Goal: Task Accomplishment & Management: Use online tool/utility

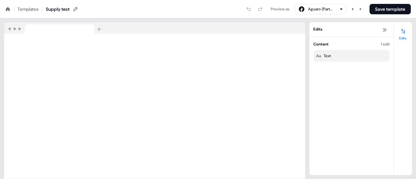
click at [157, 22] on div at bounding box center [154, 28] width 301 height 12
click at [24, 6] on div "Templates" at bounding box center [28, 9] width 21 height 6
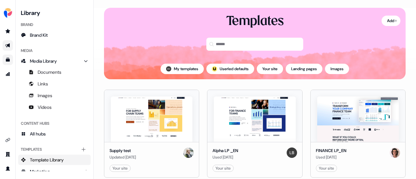
click at [10, 46] on icon "Go to outbound experience" at bounding box center [7, 45] width 5 height 5
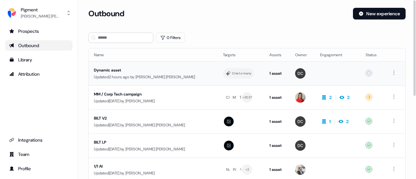
click at [116, 72] on div "Dynamic asset" at bounding box center [146, 70] width 104 height 6
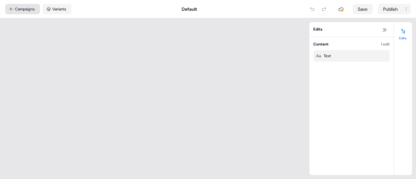
click at [32, 13] on button "Campaigns" at bounding box center [22, 9] width 35 height 10
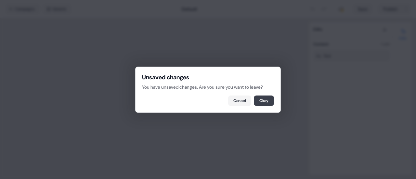
click at [260, 102] on button "Okay" at bounding box center [264, 101] width 20 height 10
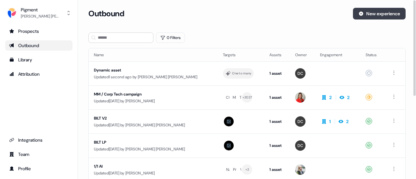
click at [365, 17] on button "New experience" at bounding box center [379, 14] width 53 height 12
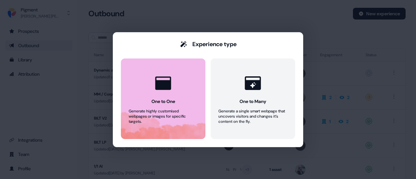
click at [193, 100] on button "One to One Generate highly customised webpages or images for specific targets." at bounding box center [163, 98] width 84 height 81
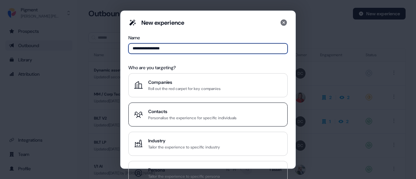
type input "**********"
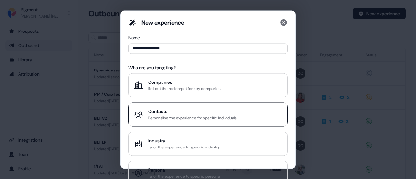
click at [245, 108] on div "Contacts Personalise the experience for specific individuals" at bounding box center [208, 114] width 148 height 13
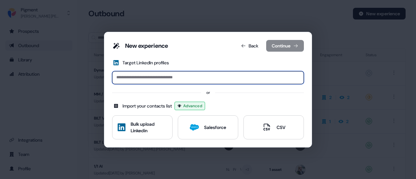
click at [160, 78] on input at bounding box center [208, 77] width 192 height 13
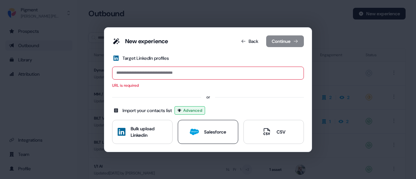
click at [194, 133] on button "Salesforce" at bounding box center [208, 132] width 60 height 24
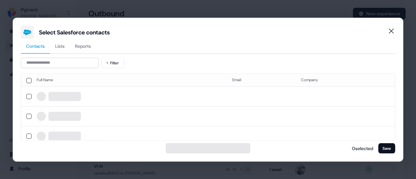
click at [94, 54] on div "Contacts Lists Reports Filter Full Name Email Company 0 selected Save" at bounding box center [208, 96] width 374 height 115
click at [87, 45] on span "Reports" at bounding box center [83, 46] width 16 height 6
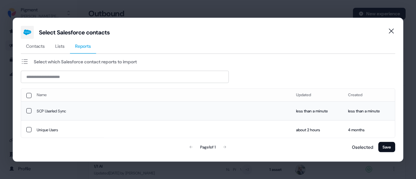
click at [32, 111] on td "SCP Userled Sync" at bounding box center [161, 110] width 259 height 19
click at [385, 149] on button "Save" at bounding box center [386, 147] width 17 height 10
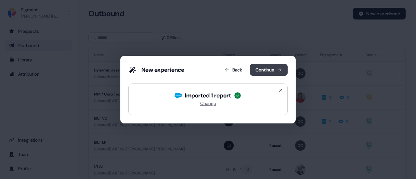
click at [267, 75] on button "Continue" at bounding box center [269, 70] width 38 height 12
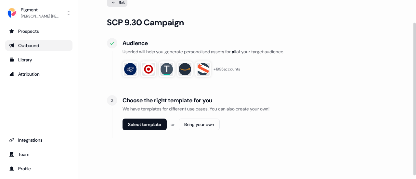
scroll to position [30, 0]
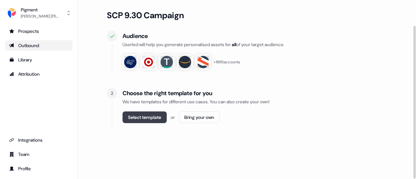
click at [155, 120] on button "Select template" at bounding box center [144, 117] width 44 height 12
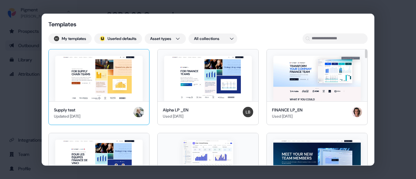
click at [93, 106] on div "Supply test Updated [DATE]" at bounding box center [99, 113] width 100 height 24
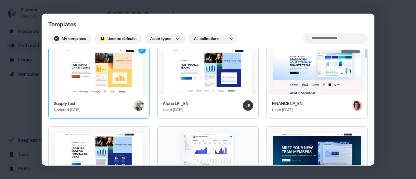
scroll to position [0, 0]
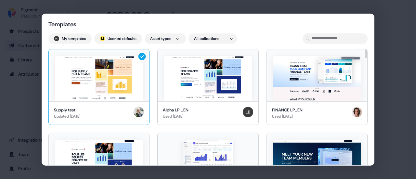
click at [101, 103] on div "Supply test Updated [DATE]" at bounding box center [99, 113] width 100 height 24
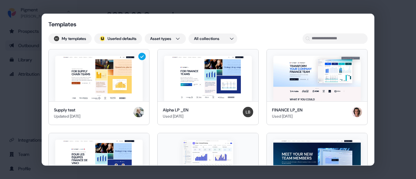
click at [267, 30] on div "Templates My templates ; Userled defaults Asset types All collections Supply te…" at bounding box center [208, 107] width 332 height 186
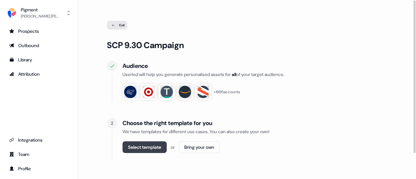
click at [152, 143] on button "Select template" at bounding box center [144, 147] width 44 height 12
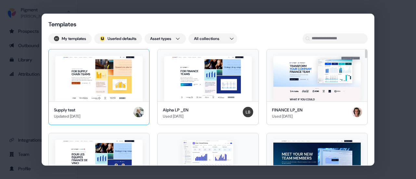
click at [101, 77] on img at bounding box center [98, 78] width 87 height 45
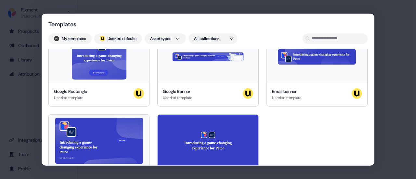
scroll to position [1711, 0]
click at [396, 130] on div "Templates My templates ; Userled defaults Asset types All collections Supply te…" at bounding box center [208, 89] width 416 height 179
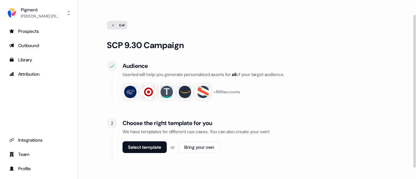
scroll to position [30, 0]
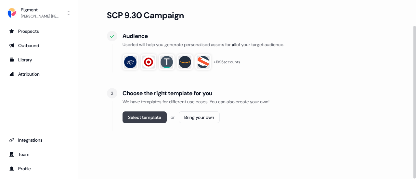
click at [145, 118] on button "Select template" at bounding box center [144, 117] width 44 height 12
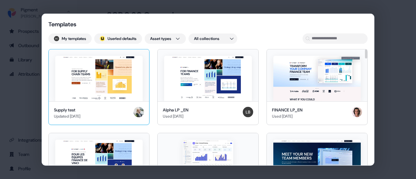
click at [105, 86] on img at bounding box center [98, 78] width 87 height 45
click at [106, 85] on img at bounding box center [98, 78] width 87 height 45
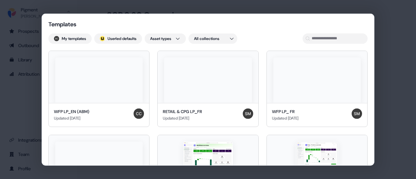
scroll to position [1711, 0]
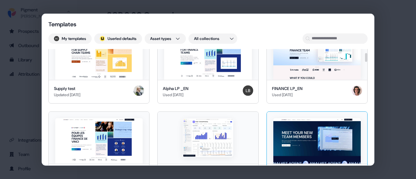
scroll to position [0, 0]
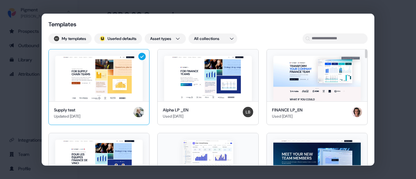
click at [133, 96] on img at bounding box center [98, 78] width 87 height 45
click at [132, 96] on img at bounding box center [98, 78] width 87 height 45
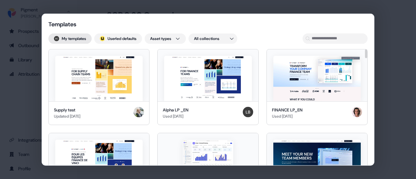
click at [77, 33] on button "My templates" at bounding box center [69, 38] width 43 height 10
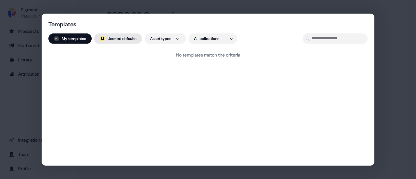
click at [121, 38] on button "; Userled defaults" at bounding box center [118, 38] width 48 height 10
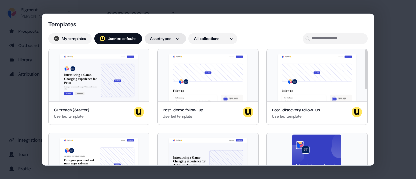
click at [174, 38] on div "Templates My templates ; Userled defaults Asset types All collections Hey Petco…" at bounding box center [208, 89] width 416 height 179
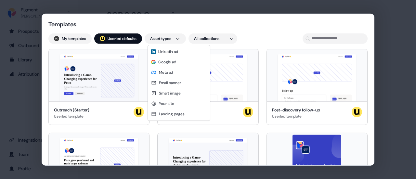
click at [204, 37] on div "Templates My templates ; Userled defaults Asset types All collections Hey Petco…" at bounding box center [208, 89] width 416 height 179
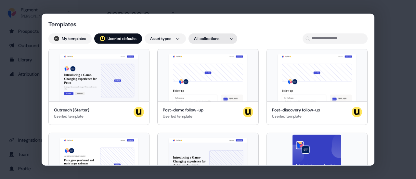
click at [203, 38] on div "Templates My templates ; Userled defaults Asset types All collections Hey Petco…" at bounding box center [208, 89] width 416 height 179
click at [207, 53] on span "All collections" at bounding box center [208, 51] width 24 height 5
click at [215, 38] on div "Templates My templates ; Userled defaults Asset types All collections Hey Petco…" at bounding box center [208, 89] width 416 height 179
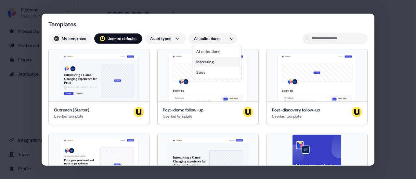
click at [210, 63] on span "Marketing" at bounding box center [205, 61] width 18 height 5
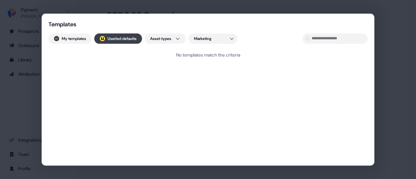
click at [117, 40] on button "; Userled defaults" at bounding box center [118, 38] width 48 height 10
click at [75, 43] on button "My templates" at bounding box center [69, 38] width 43 height 10
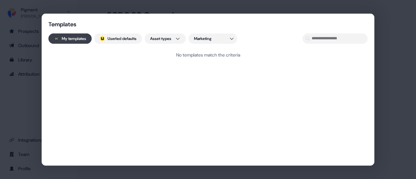
click at [69, 39] on button "My templates" at bounding box center [69, 38] width 43 height 10
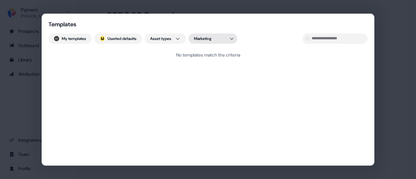
click at [207, 37] on div "Templates My templates ; Userled defaults Asset types Marketing No templates ma…" at bounding box center [208, 89] width 416 height 179
click at [207, 52] on span "All collections" at bounding box center [208, 51] width 24 height 5
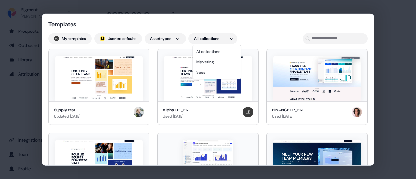
click at [162, 41] on div "Templates My templates ; Userled defaults Asset types All collections Supply te…" at bounding box center [208, 89] width 416 height 179
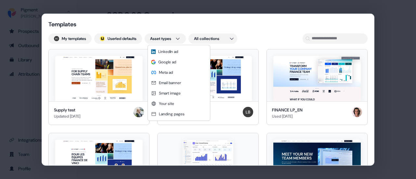
click at [176, 23] on div "Templates My templates ; Userled defaults Asset types All collections Supply te…" at bounding box center [208, 89] width 416 height 179
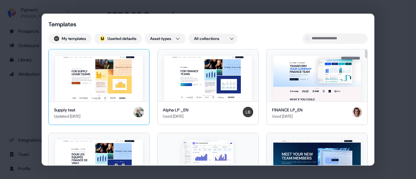
click at [136, 86] on img at bounding box center [98, 78] width 87 height 45
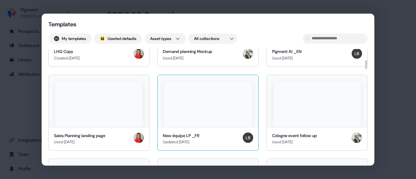
scroll to position [130, 0]
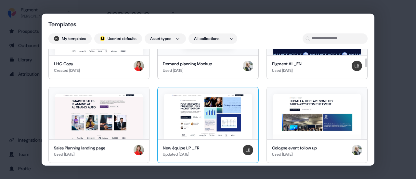
click at [208, 89] on div at bounding box center [208, 113] width 100 height 52
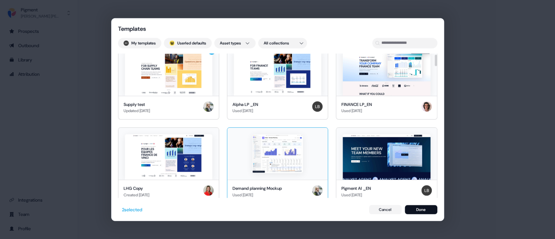
scroll to position [0, 0]
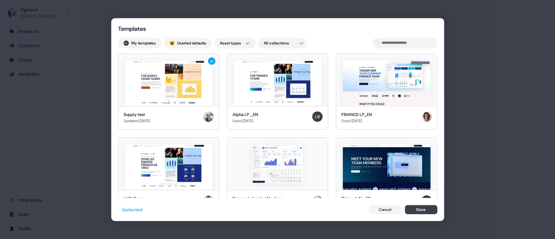
click at [415, 179] on button "Done" at bounding box center [420, 209] width 32 height 9
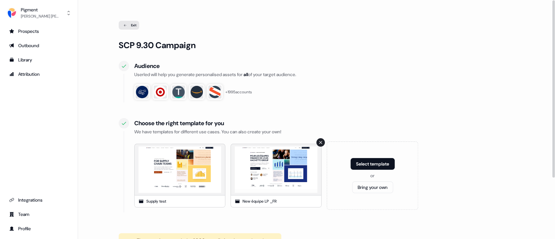
click at [322, 144] on icon at bounding box center [320, 142] width 5 height 5
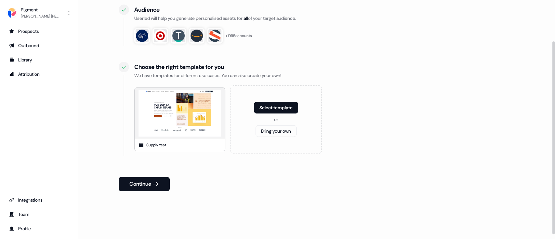
scroll to position [57, 0]
click at [158, 179] on icon at bounding box center [155, 183] width 6 height 6
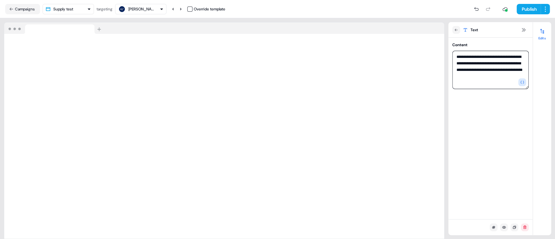
drag, startPoint x: 506, startPoint y: 70, endPoint x: 478, endPoint y: 78, distance: 28.5
click at [415, 78] on textarea "**********" at bounding box center [490, 70] width 76 height 38
type textarea "**********"
click at [415, 82] on icon "button" at bounding box center [522, 82] width 4 height 4
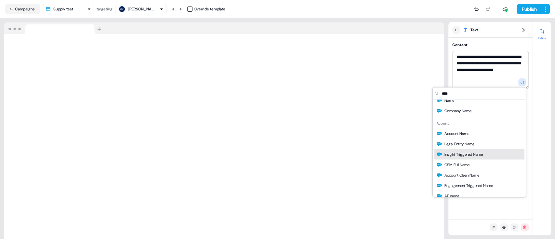
scroll to position [86, 0]
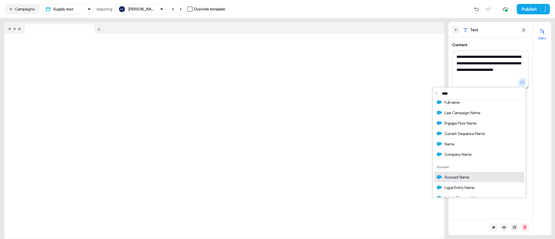
type input "****"
click at [415, 173] on span "Account Name" at bounding box center [456, 176] width 25 height 6
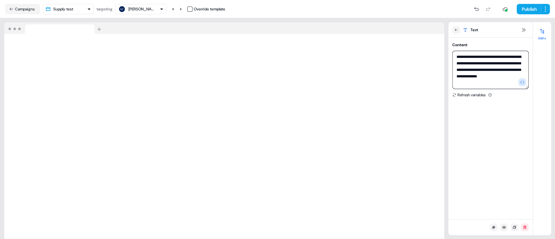
click at [415, 77] on textarea "**********" at bounding box center [490, 70] width 76 height 38
click at [415, 76] on textarea "**********" at bounding box center [490, 70] width 76 height 38
click at [415, 77] on textarea "**********" at bounding box center [490, 70] width 76 height 38
click at [415, 76] on textarea "**********" at bounding box center [490, 70] width 76 height 38
type textarea "**********"
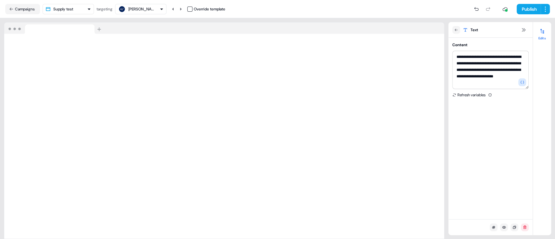
click at [142, 7] on div "[PERSON_NAME]" at bounding box center [141, 9] width 26 height 6
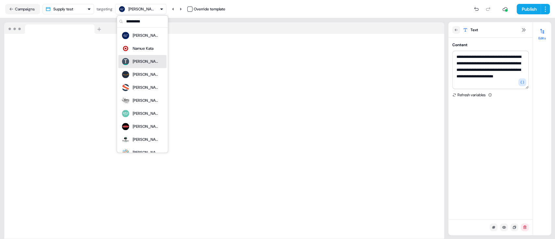
click at [145, 49] on div "Namue Kata" at bounding box center [143, 48] width 21 height 6
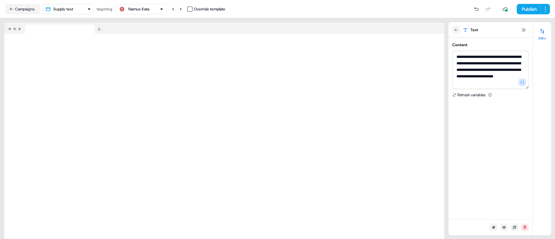
click at [140, 10] on div "Namue Kata" at bounding box center [138, 9] width 21 height 6
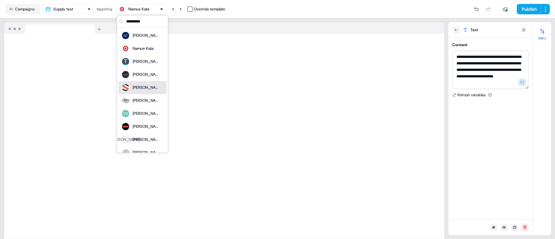
click at [140, 90] on div "[PERSON_NAME]" at bounding box center [146, 87] width 26 height 6
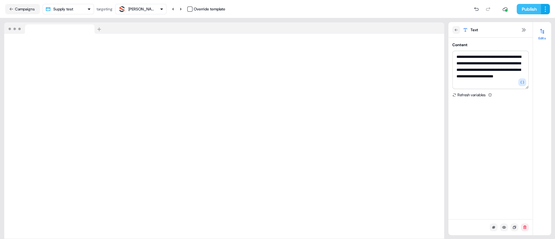
click at [415, 8] on button "Publish" at bounding box center [528, 9] width 24 height 10
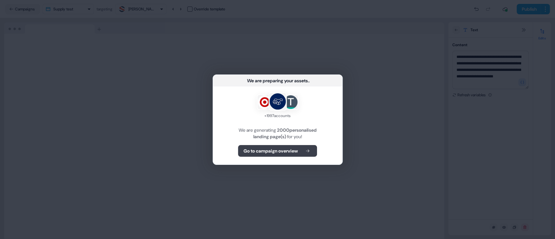
click at [287, 151] on b "Go to campaign overview" at bounding box center [270, 150] width 54 height 6
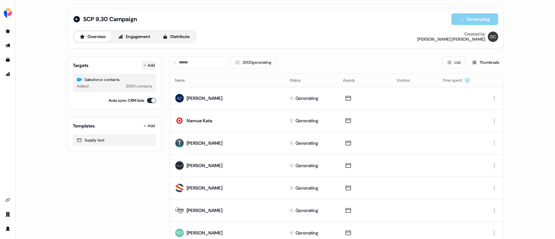
click at [149, 64] on button "Add" at bounding box center [149, 65] width 14 height 9
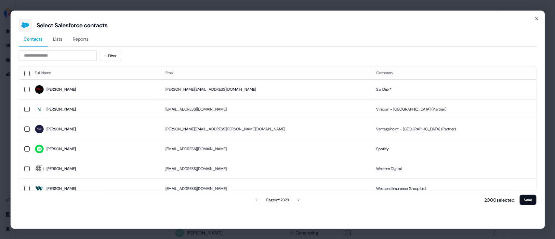
click at [64, 40] on button "Lists" at bounding box center [58, 39] width 20 height 15
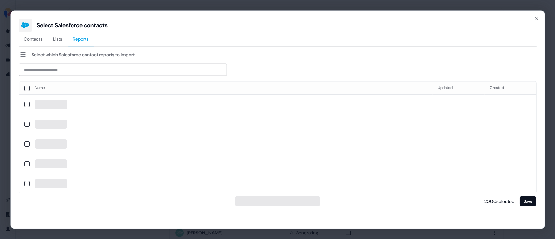
click at [81, 41] on span "Reports" at bounding box center [81, 38] width 16 height 6
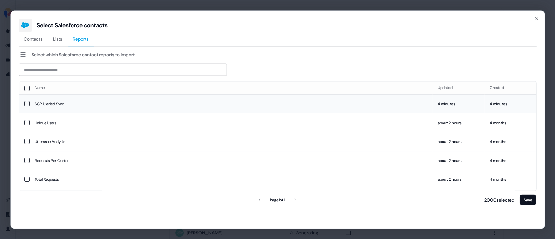
click at [172, 107] on td "SCP Userled Sync" at bounding box center [230, 103] width 403 height 19
click at [415, 179] on button "Save" at bounding box center [527, 199] width 17 height 10
click at [415, 19] on icon "button" at bounding box center [536, 18] width 3 height 3
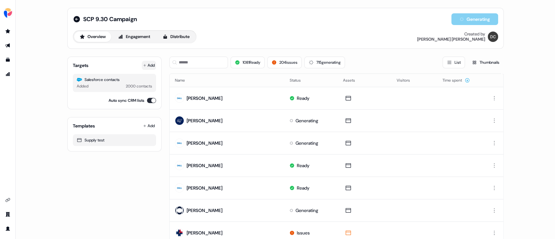
click at [146, 66] on button "Add" at bounding box center [149, 65] width 14 height 9
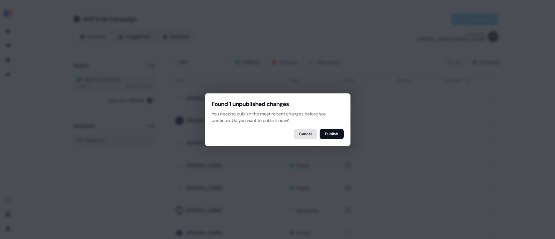
click at [302, 133] on button "Cancel" at bounding box center [305, 134] width 23 height 10
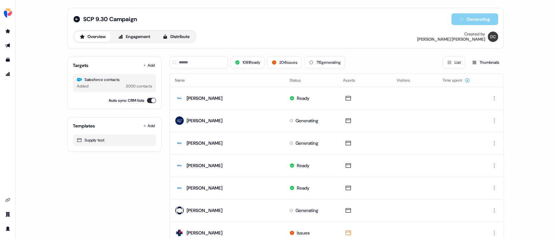
click at [143, 86] on div "2000 contacts" at bounding box center [139, 86] width 26 height 6
click at [152, 64] on button "Add" at bounding box center [149, 65] width 14 height 9
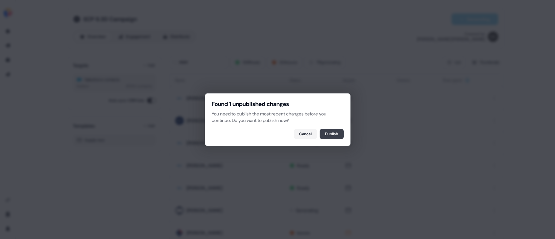
click at [333, 132] on button "Publish" at bounding box center [331, 134] width 24 height 10
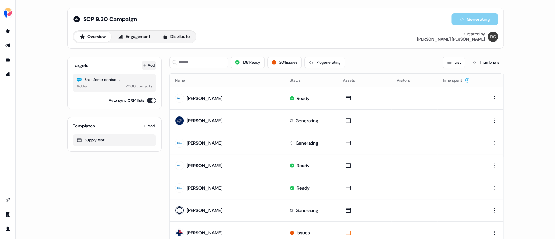
click at [147, 63] on button "Add" at bounding box center [149, 65] width 14 height 9
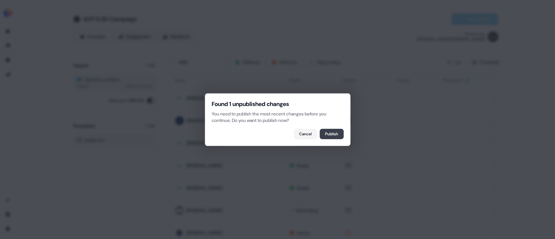
click at [329, 131] on button "Publish" at bounding box center [331, 134] width 24 height 10
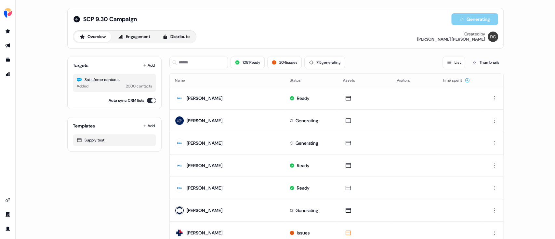
click at [454, 16] on div "Generating" at bounding box center [474, 19] width 47 height 12
click at [458, 19] on div "Generating" at bounding box center [474, 19] width 47 height 12
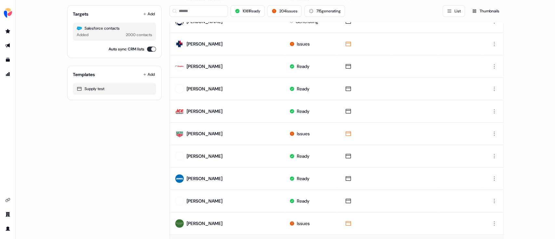
scroll to position [316, 0]
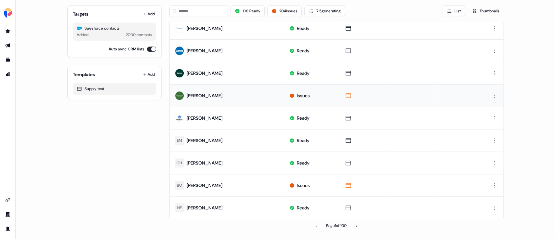
click at [290, 95] on icon at bounding box center [291, 95] width 5 height 5
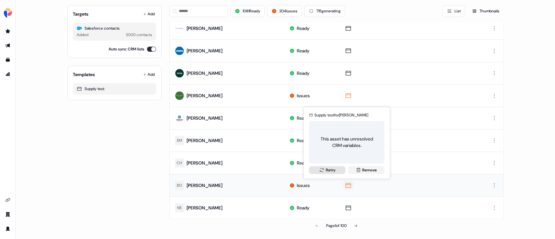
click at [336, 171] on button "Retry" at bounding box center [327, 170] width 36 height 8
click at [327, 168] on button "Retry" at bounding box center [327, 170] width 36 height 8
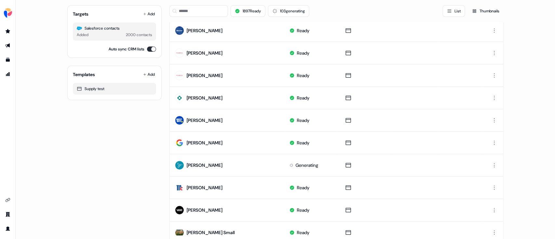
scroll to position [0, 0]
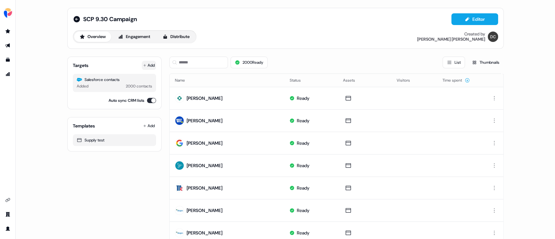
click at [151, 66] on button "Add" at bounding box center [149, 65] width 14 height 9
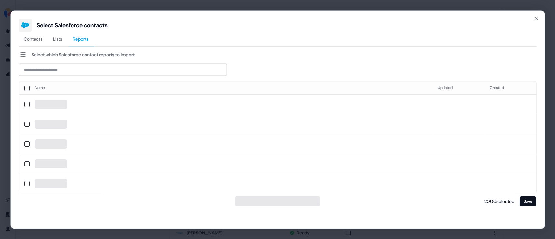
click at [83, 37] on span "Reports" at bounding box center [81, 38] width 16 height 6
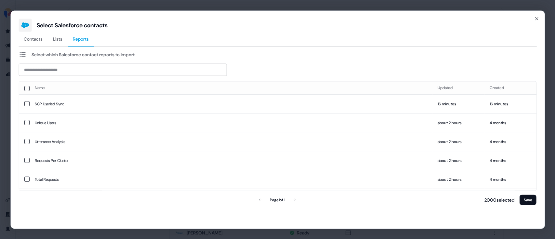
click at [297, 199] on div "Page 1 of 1" at bounding box center [277, 199] width 169 height 13
click at [220, 5] on div "Select Salesforce contacts Contacts Lists Reports Select which Salesforce conta…" at bounding box center [277, 119] width 555 height 239
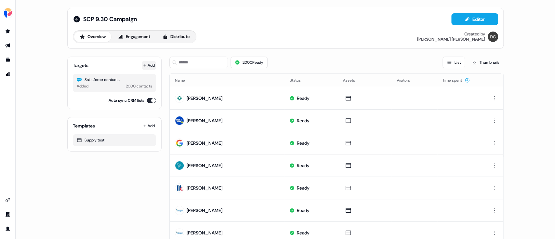
click at [147, 65] on button "Add" at bounding box center [149, 65] width 14 height 9
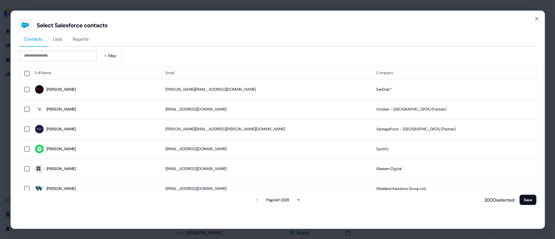
drag, startPoint x: 61, startPoint y: 40, endPoint x: 76, endPoint y: 40, distance: 14.9
click at [62, 40] on span "Lists" at bounding box center [57, 38] width 9 height 6
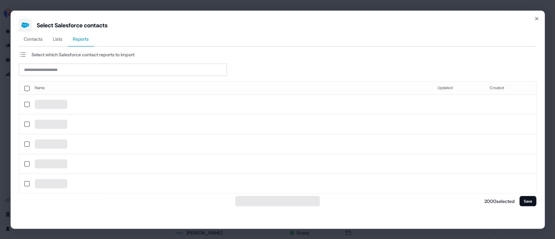
click at [81, 40] on span "Reports" at bounding box center [81, 38] width 16 height 6
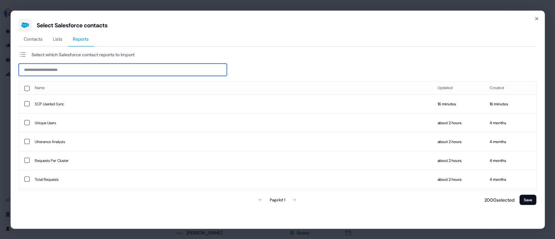
click at [100, 67] on input at bounding box center [123, 69] width 208 height 12
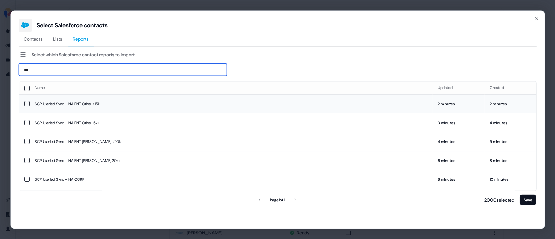
type input "***"
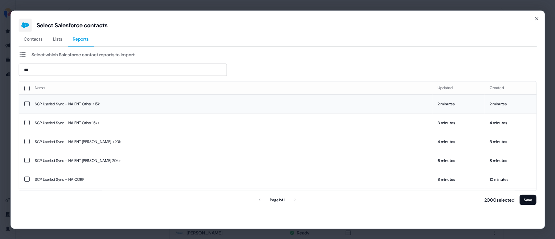
click at [25, 103] on button "button" at bounding box center [26, 103] width 5 height 5
click at [28, 123] on button "button" at bounding box center [26, 122] width 5 height 5
click at [26, 140] on button "button" at bounding box center [26, 140] width 5 height 5
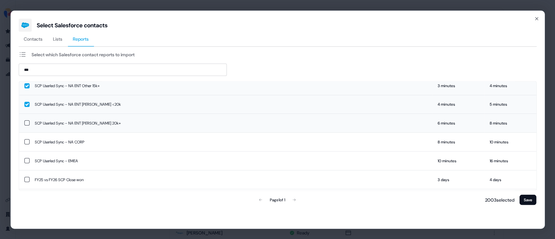
scroll to position [43, 0]
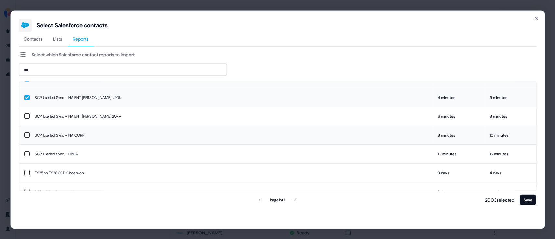
drag, startPoint x: 29, startPoint y: 115, endPoint x: 29, endPoint y: 127, distance: 12.0
click at [29, 115] on button "button" at bounding box center [26, 115] width 5 height 5
click at [27, 135] on button "button" at bounding box center [26, 134] width 5 height 5
click at [24, 152] on button "button" at bounding box center [26, 152] width 5 height 5
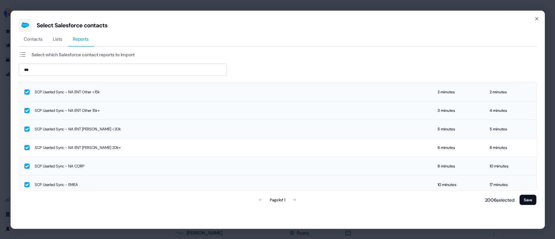
scroll to position [0, 0]
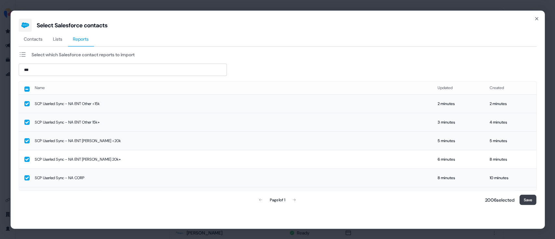
click at [527, 202] on button "Save" at bounding box center [527, 199] width 17 height 10
click at [528, 200] on button "Save" at bounding box center [527, 199] width 17 height 10
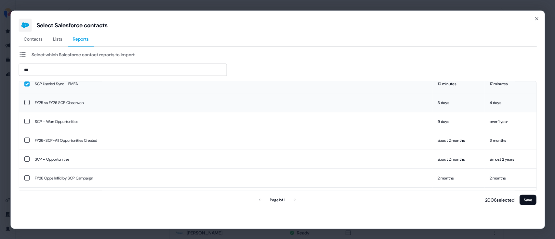
scroll to position [130, 0]
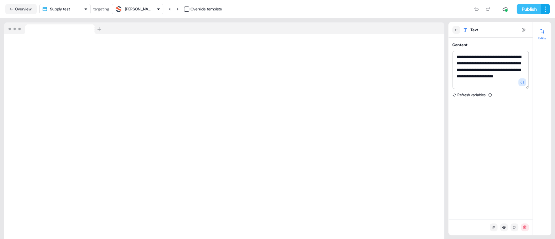
click at [531, 10] on button "Publish" at bounding box center [528, 9] width 24 height 10
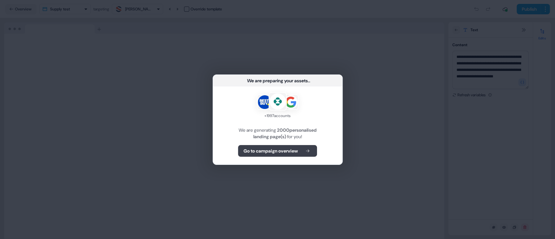
click at [295, 152] on b "Go to campaign overview" at bounding box center [270, 150] width 54 height 6
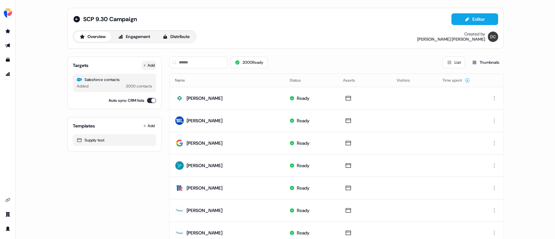
click at [145, 62] on button "Add" at bounding box center [149, 65] width 14 height 9
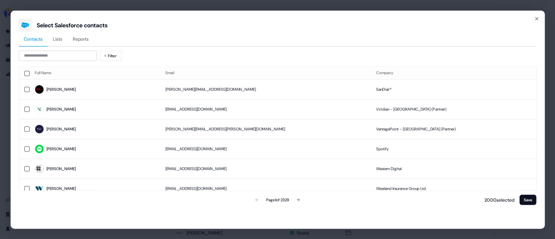
click at [77, 39] on span "Reports" at bounding box center [81, 38] width 16 height 6
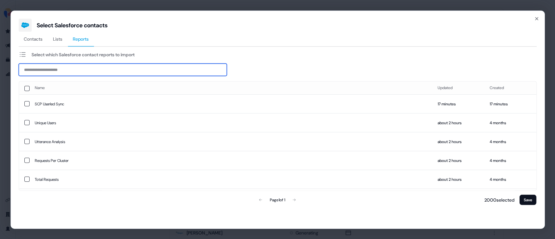
click at [46, 72] on input at bounding box center [123, 69] width 208 height 12
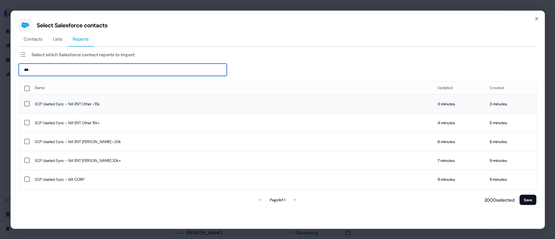
type input "***"
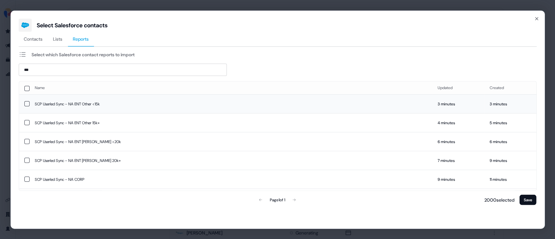
click at [24, 104] on button "button" at bounding box center [26, 103] width 5 height 5
click at [27, 122] on button "button" at bounding box center [26, 122] width 5 height 5
click at [25, 142] on td at bounding box center [24, 140] width 10 height 19
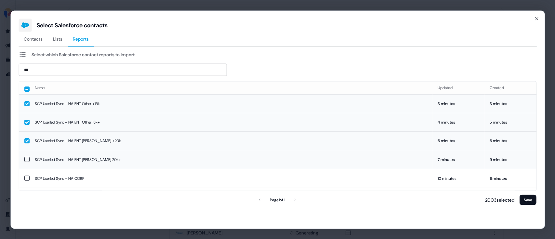
click at [28, 158] on button "button" at bounding box center [26, 159] width 5 height 5
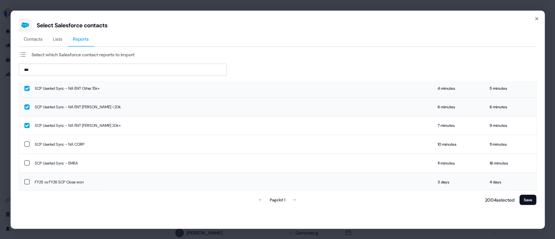
scroll to position [86, 0]
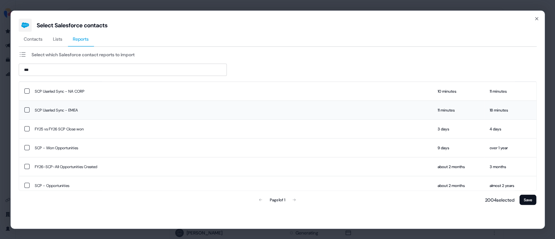
click at [25, 109] on button "button" at bounding box center [26, 110] width 5 height 5
click at [26, 96] on td at bounding box center [24, 91] width 10 height 19
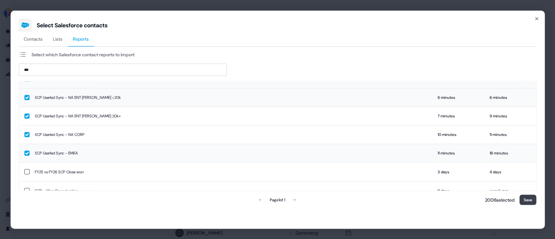
click at [524, 200] on button "Save" at bounding box center [527, 199] width 17 height 10
click at [528, 199] on button "Save" at bounding box center [527, 199] width 17 height 10
click at [534, 18] on icon "button" at bounding box center [535, 18] width 5 height 5
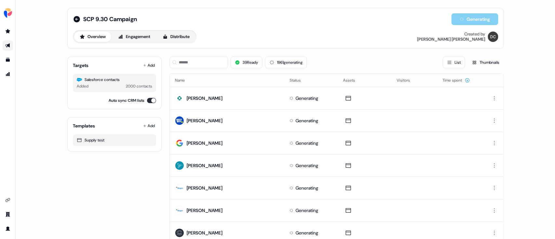
click at [8, 46] on icon "Go to outbound experience" at bounding box center [7, 46] width 5 height 4
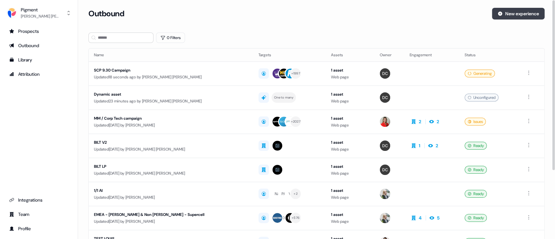
click at [513, 15] on button "New experience" at bounding box center [518, 14] width 53 height 12
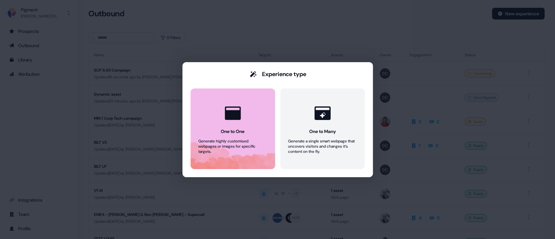
click at [246, 125] on button "One to One Generate highly customised webpages or images for specific targets." at bounding box center [232, 128] width 84 height 81
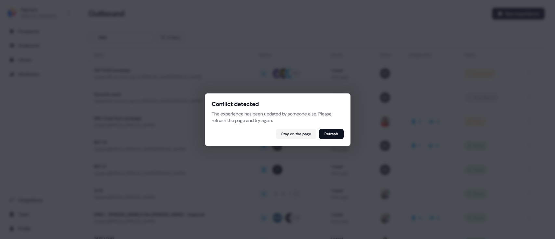
click button "Stay on the page" at bounding box center [296, 134] width 40 height 10
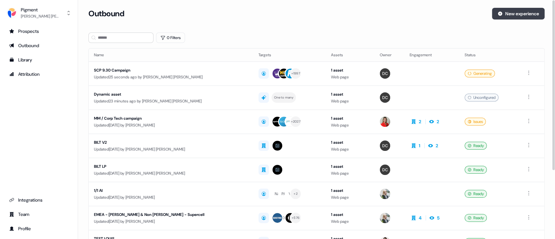
click at [506, 17] on button "New experience" at bounding box center [518, 14] width 53 height 12
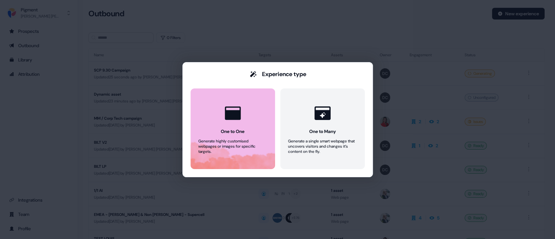
click at [251, 119] on button "One to One Generate highly customised webpages or images for specific targets." at bounding box center [232, 128] width 84 height 81
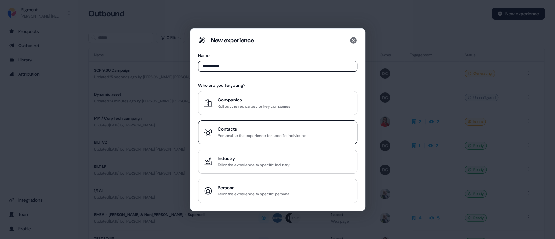
type input "**********"
click at [236, 130] on div "Contacts" at bounding box center [262, 129] width 88 height 6
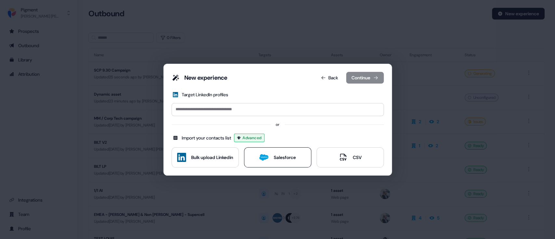
click at [287, 160] on div "Salesforce" at bounding box center [277, 157] width 36 height 9
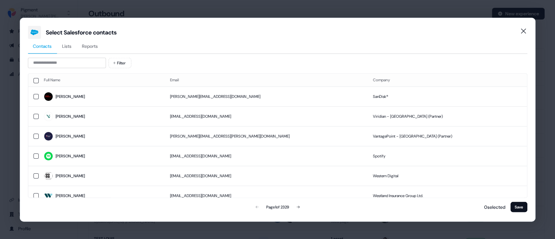
click at [101, 49] on button "Reports" at bounding box center [90, 46] width 26 height 15
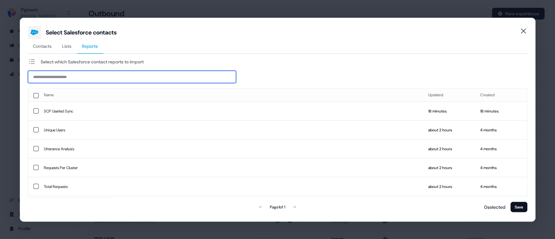
click at [72, 76] on input at bounding box center [132, 76] width 208 height 12
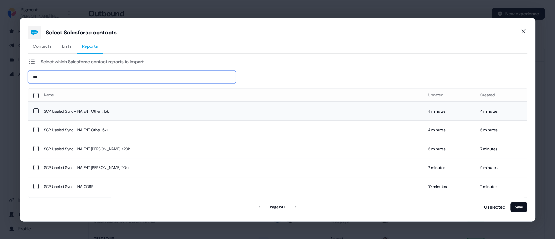
type input "***"
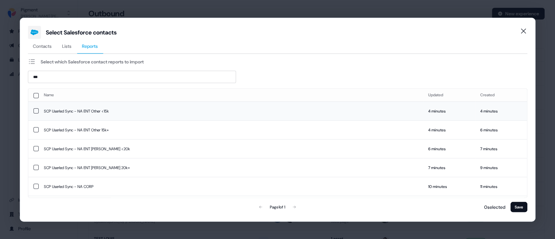
click at [66, 113] on td "SCP Userled Sync - NA ENT Other <15k" at bounding box center [230, 110] width 384 height 19
drag, startPoint x: 65, startPoint y: 129, endPoint x: 66, endPoint y: 134, distance: 4.9
click at [66, 131] on td "SCP Userled Sync - NA ENT Other 15k+" at bounding box center [230, 129] width 384 height 19
click at [67, 154] on td "SCP Userled Sync - NA ENT [PERSON_NAME] <20k" at bounding box center [230, 147] width 384 height 19
click at [75, 173] on td "SCP Userled Sync - NA ENT [PERSON_NAME] 20k+" at bounding box center [230, 166] width 384 height 19
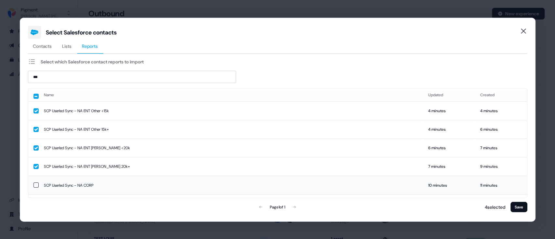
click at [78, 183] on td "SCP Userled Sync - NA CORP" at bounding box center [230, 184] width 384 height 19
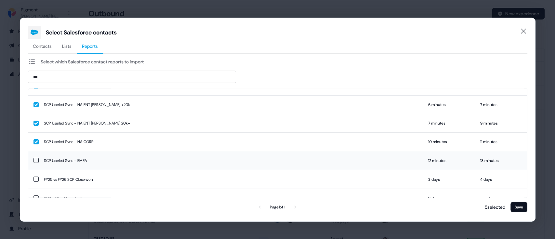
click at [77, 159] on td "SCP Userled Sync - EMEA" at bounding box center [230, 160] width 384 height 19
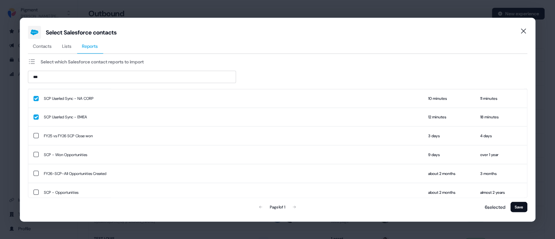
scroll to position [0, 0]
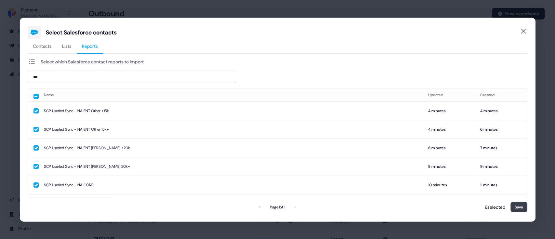
click at [518, 207] on button "Save" at bounding box center [518, 206] width 17 height 10
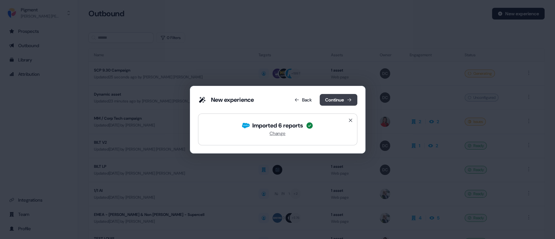
click at [336, 102] on button "Continue" at bounding box center [338, 100] width 38 height 12
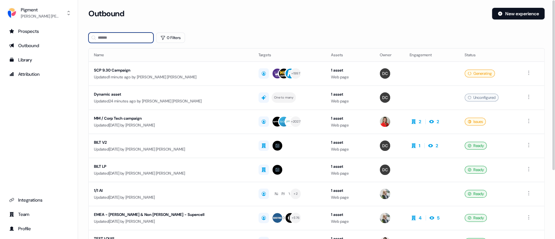
click at [122, 39] on input at bounding box center [120, 37] width 65 height 10
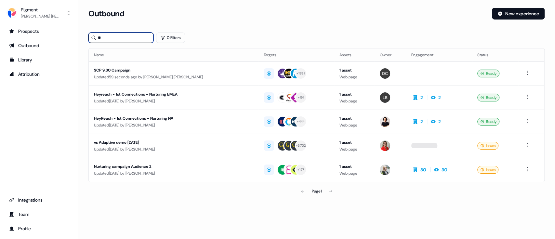
type input "*"
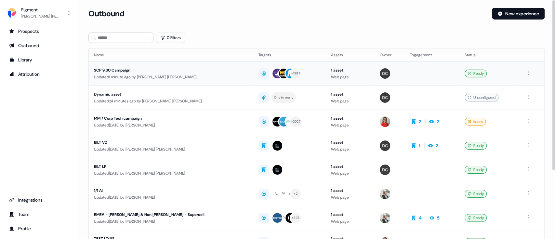
click at [148, 70] on div "SCP 9.30 Campaign" at bounding box center [163, 70] width 139 height 6
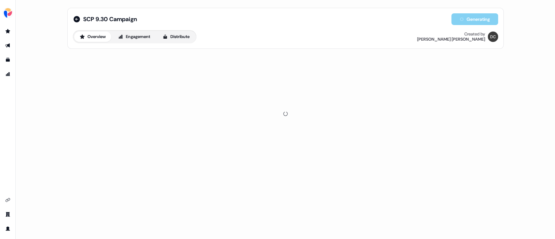
click at [101, 68] on div at bounding box center [285, 113] width 436 height 125
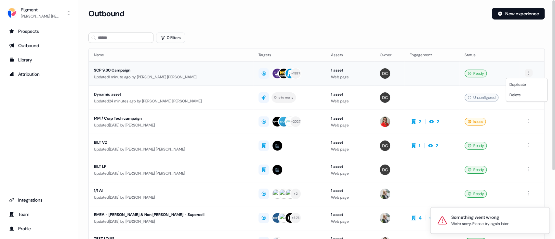
click at [526, 72] on html "Something went wrong We're sorry. Please try again later For the best experienc…" at bounding box center [277, 119] width 555 height 239
click at [522, 95] on div "Delete" at bounding box center [526, 95] width 38 height 10
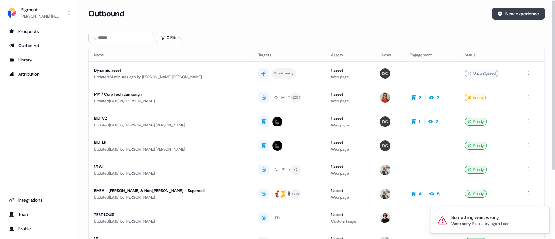
click at [529, 13] on button "New experience" at bounding box center [518, 14] width 53 height 12
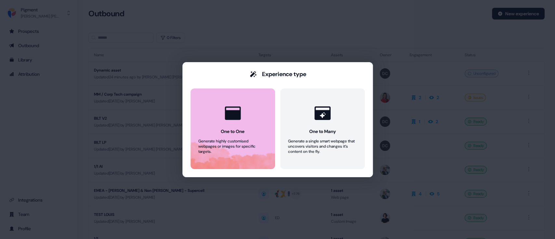
click at [245, 154] on button "One to One Generate highly customised webpages or images for specific targets." at bounding box center [232, 128] width 84 height 81
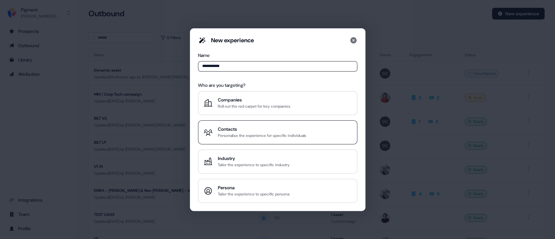
type input "**********"
click at [235, 136] on div "Personalise the experience for specific individuals" at bounding box center [262, 135] width 88 height 6
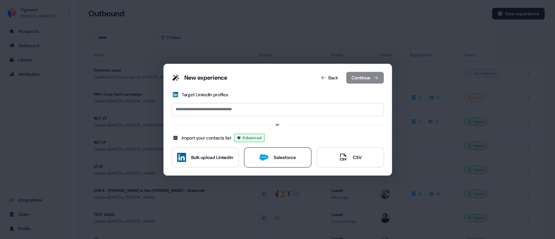
click at [292, 160] on div "Salesforce" at bounding box center [285, 157] width 22 height 6
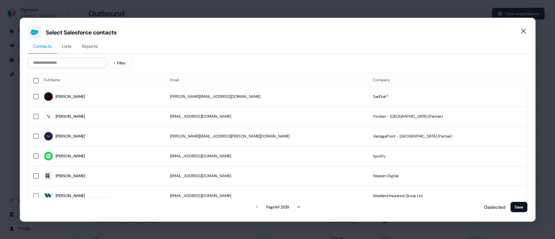
click at [85, 45] on span "Reports" at bounding box center [90, 46] width 16 height 6
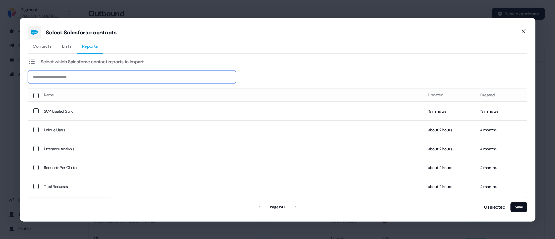
click at [67, 73] on input at bounding box center [132, 76] width 208 height 12
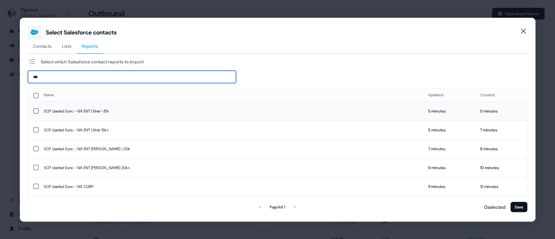
type input "***"
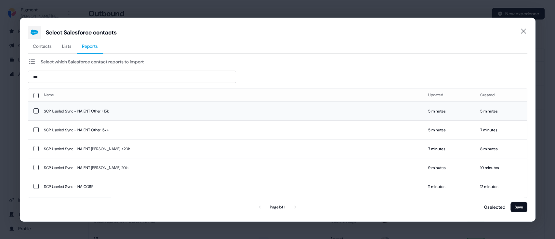
click at [141, 107] on td "SCP Userled Sync - NA ENT Other <15k" at bounding box center [230, 110] width 384 height 19
click at [68, 128] on td "SCP Userled Sync - NA ENT Other 15k+" at bounding box center [230, 129] width 384 height 19
click at [74, 146] on td "SCP Userled Sync - NA ENT Drew <20k" at bounding box center [230, 147] width 384 height 19
click at [81, 179] on td "SCP Userled Sync - NA CORP" at bounding box center [230, 185] width 384 height 19
click at [82, 167] on td "SCP Userled Sync - NA ENT Drew 20k+" at bounding box center [230, 166] width 384 height 19
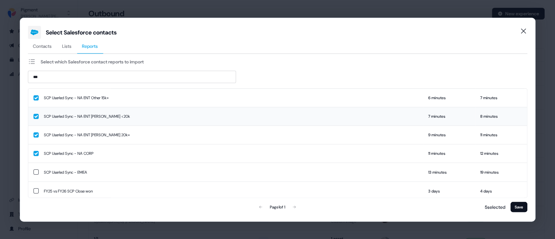
scroll to position [43, 0]
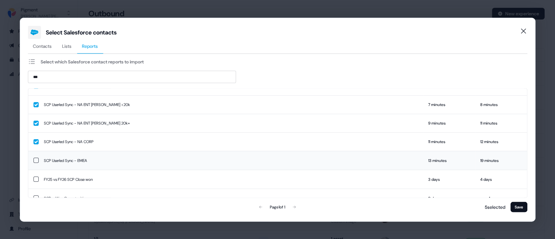
click at [94, 167] on td "SCP Userled Sync - EMEA" at bounding box center [230, 160] width 384 height 19
click at [522, 209] on button "Save" at bounding box center [518, 206] width 17 height 10
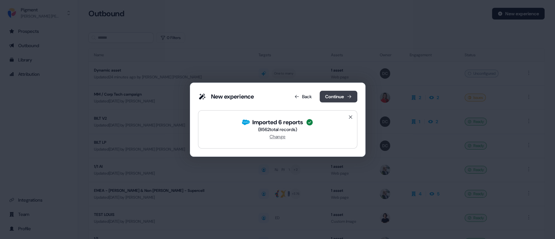
click at [330, 92] on button "Continue" at bounding box center [338, 97] width 38 height 12
click at [335, 99] on button "Continue" at bounding box center [338, 97] width 38 height 12
click at [345, 98] on button "Continue" at bounding box center [338, 97] width 38 height 12
click at [374, 40] on div "New experience Back Continue Imported 6 reports ( 8562 total records) Change" at bounding box center [277, 119] width 555 height 239
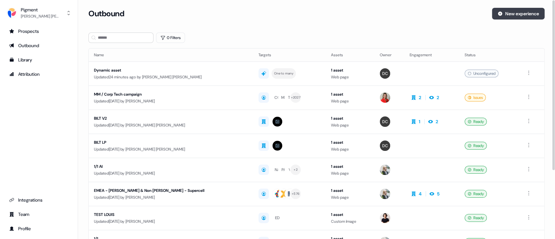
click at [504, 10] on button "New experience" at bounding box center [518, 14] width 53 height 12
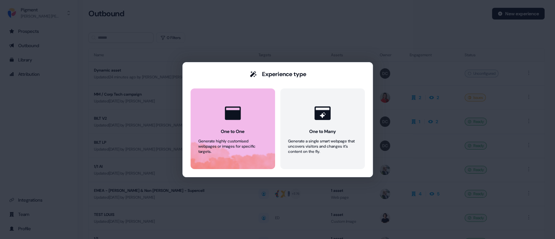
click at [247, 137] on button "One to One Generate highly customised webpages or images for specific targets." at bounding box center [232, 128] width 84 height 81
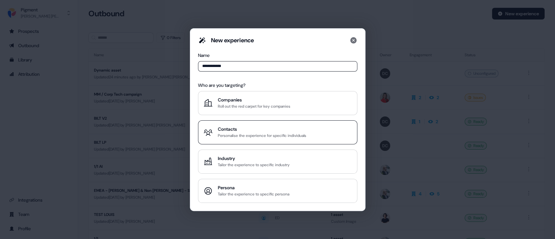
type input "**********"
click at [246, 133] on div "Personalise the experience for specific individuals" at bounding box center [262, 135] width 88 height 6
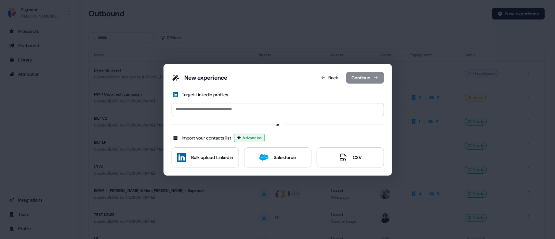
click at [275, 169] on div "New experience Back Continue Target LinkedIn profiles or Import your contacts l…" at bounding box center [277, 120] width 228 height 112
click at [274, 160] on div "Salesforce" at bounding box center [285, 157] width 22 height 6
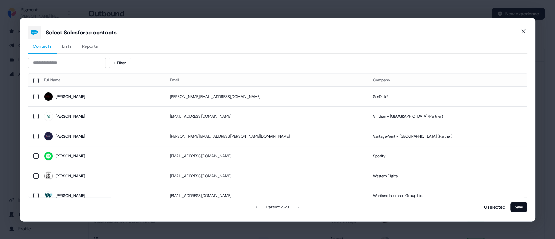
click at [93, 46] on span "Reports" at bounding box center [90, 46] width 16 height 6
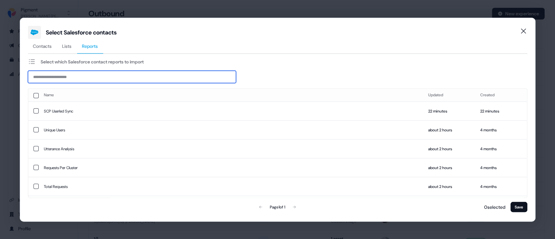
click at [86, 78] on input at bounding box center [132, 76] width 208 height 12
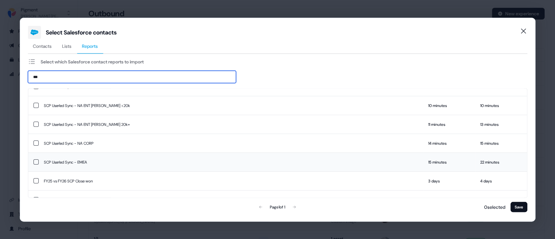
type input "***"
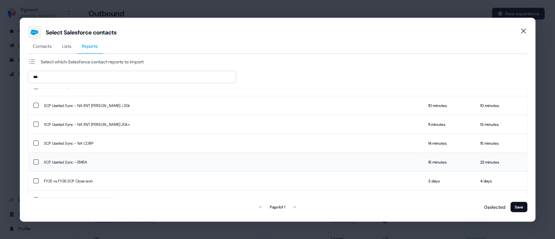
click at [98, 160] on td "SCP Userled Sync - EMEA" at bounding box center [230, 161] width 384 height 19
click at [109, 145] on td "SCP Userled Sync - NA CORP" at bounding box center [230, 143] width 384 height 19
click at [520, 203] on button "Save" at bounding box center [518, 206] width 17 height 10
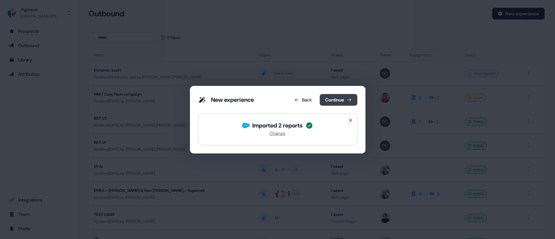
click at [339, 100] on button "Continue" at bounding box center [338, 100] width 38 height 12
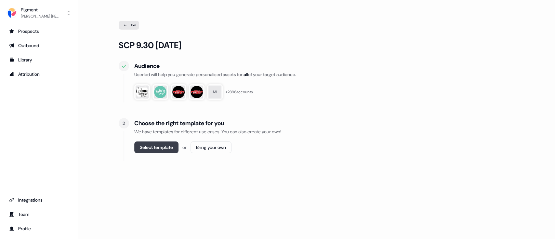
click at [166, 144] on button "Select template" at bounding box center [156, 147] width 44 height 12
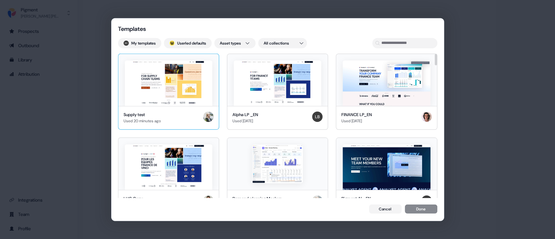
click at [166, 103] on img at bounding box center [168, 82] width 87 height 45
click at [414, 210] on button "Done" at bounding box center [420, 209] width 32 height 9
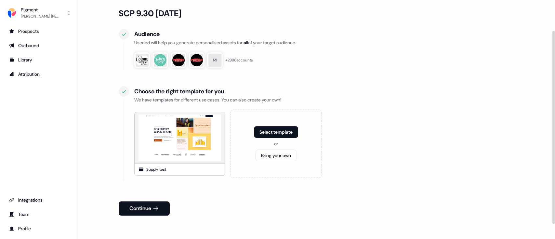
scroll to position [57, 0]
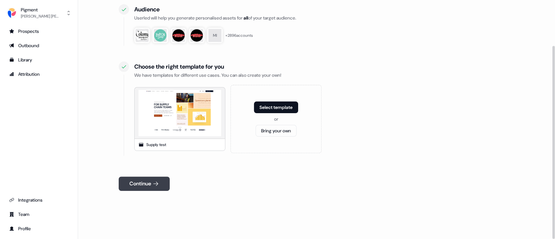
click at [156, 184] on icon at bounding box center [155, 183] width 6 height 6
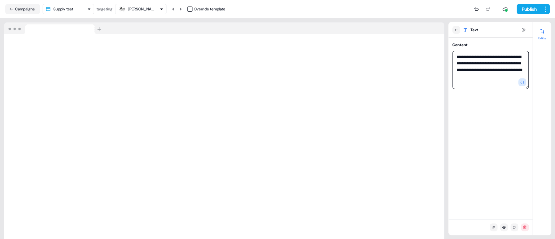
drag, startPoint x: 506, startPoint y: 70, endPoint x: 478, endPoint y: 78, distance: 28.8
click at [478, 78] on textarea "**********" at bounding box center [490, 70] width 76 height 38
type textarea "**********"
click at [520, 79] on button "button" at bounding box center [522, 82] width 8 height 8
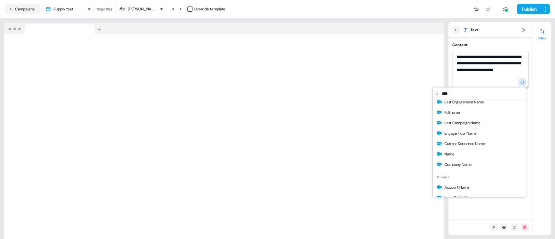
scroll to position [86, 0]
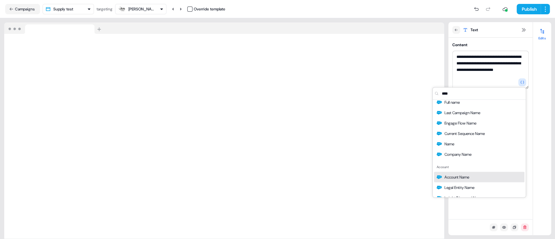
type input "****"
click at [456, 172] on div "Account Name" at bounding box center [479, 177] width 90 height 10
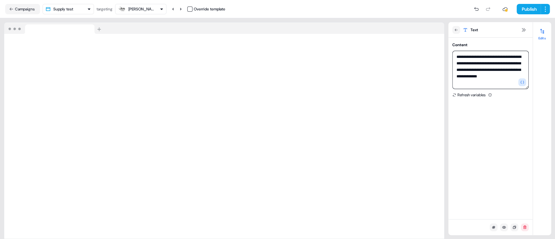
click at [506, 78] on textarea "**********" at bounding box center [490, 70] width 76 height 38
type textarea "**********"
click at [525, 11] on button "Publish" at bounding box center [528, 9] width 24 height 10
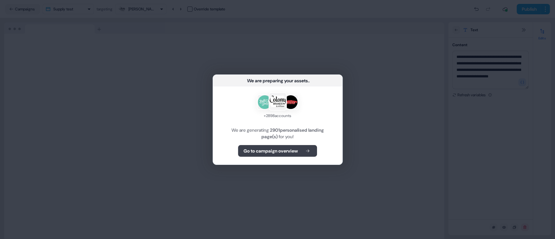
click at [278, 153] on b "Go to campaign overview" at bounding box center [270, 150] width 54 height 6
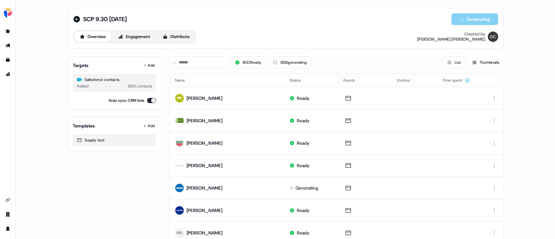
click at [530, 51] on div "SCP 9.30 1/6 Generating Overview Engagement Distribute Created by Dawes Caldwel…" at bounding box center [285, 119] width 539 height 239
click at [291, 57] on button "2 issues" at bounding box center [284, 63] width 30 height 12
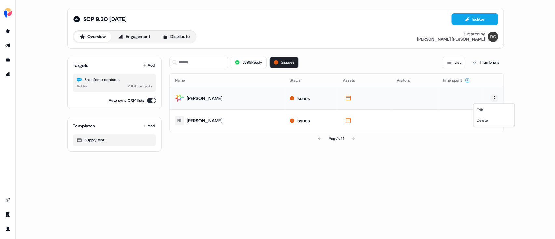
click at [496, 98] on html "For the best experience switch devices to a bigger screen. Go to Userled.io SCP…" at bounding box center [277, 119] width 555 height 239
click at [348, 100] on html "For the best experience switch devices to a bigger screen. Go to Userled.io SCP…" at bounding box center [277, 119] width 555 height 239
click at [298, 98] on div "Issues" at bounding box center [302, 98] width 13 height 6
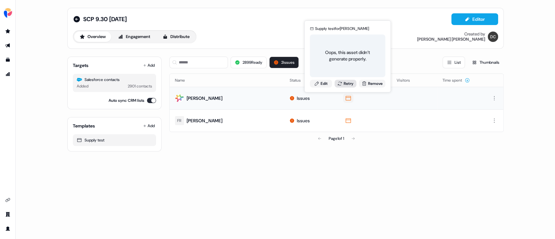
click at [345, 85] on button "Retry" at bounding box center [345, 84] width 22 height 8
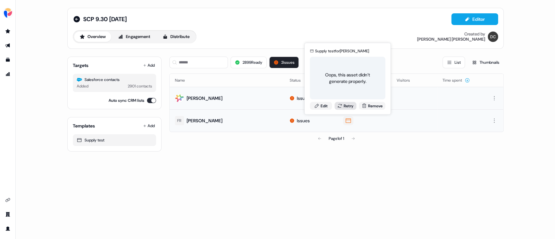
click at [345, 104] on button "Retry" at bounding box center [345, 106] width 22 height 8
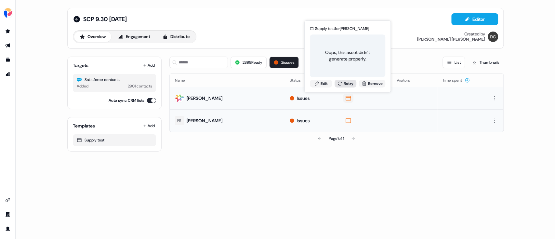
click at [347, 83] on button "Retry" at bounding box center [345, 84] width 22 height 8
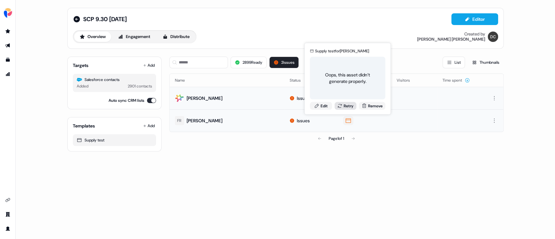
click at [345, 104] on button "Retry" at bounding box center [345, 106] width 22 height 8
click at [367, 107] on button "Remove" at bounding box center [372, 106] width 26 height 8
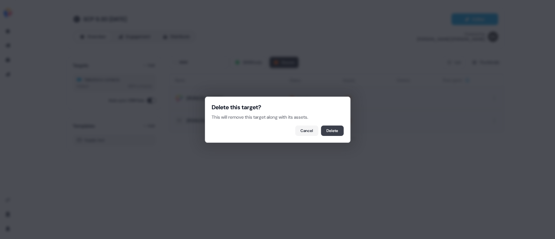
click at [331, 127] on button "Delete" at bounding box center [332, 130] width 23 height 10
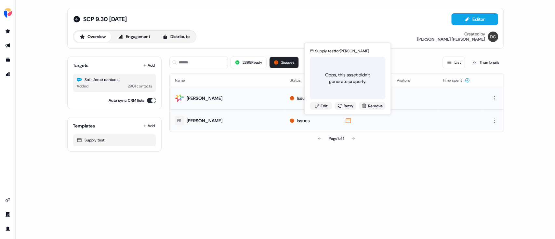
click at [432, 168] on div "SCP 9.30 1/6 Editor Overview Engagement Distribute Created by Dawes Caldwell Ta…" at bounding box center [285, 119] width 539 height 239
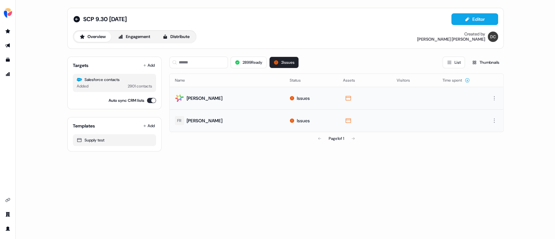
click at [153, 101] on button "Auto sync CRM lists" at bounding box center [151, 100] width 9 height 5
click at [134, 35] on button "Engagement" at bounding box center [133, 37] width 43 height 10
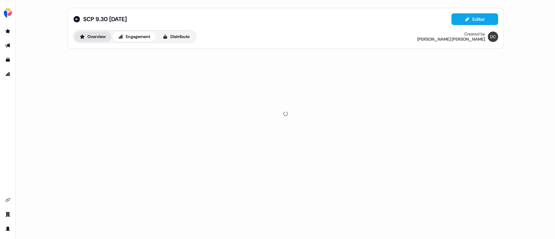
click at [91, 35] on button "Overview" at bounding box center [92, 37] width 37 height 10
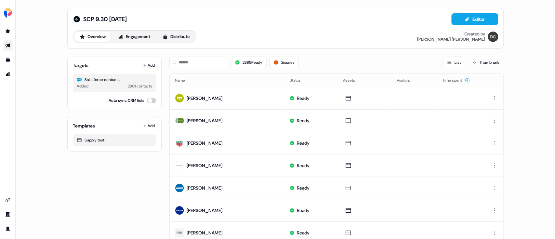
click at [150, 99] on button "Auto sync CRM lists" at bounding box center [151, 100] width 9 height 5
click at [294, 66] on button "2 issues" at bounding box center [284, 63] width 30 height 12
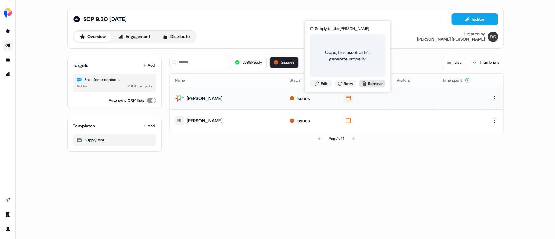
click at [366, 84] on button "Remove" at bounding box center [372, 84] width 26 height 8
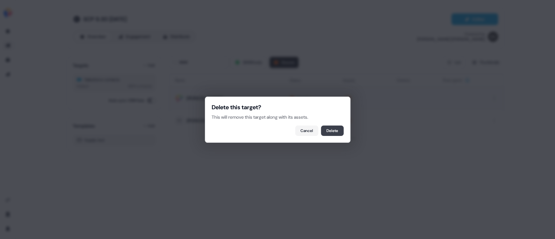
click at [334, 130] on button "Delete" at bounding box center [332, 130] width 23 height 10
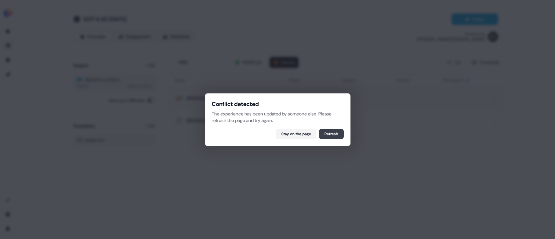
click at [337, 135] on button "Refresh" at bounding box center [331, 134] width 25 height 10
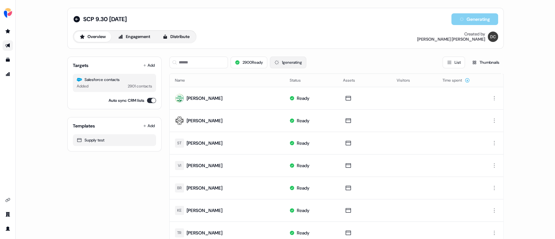
click at [298, 66] on button "1 generating" at bounding box center [288, 63] width 36 height 12
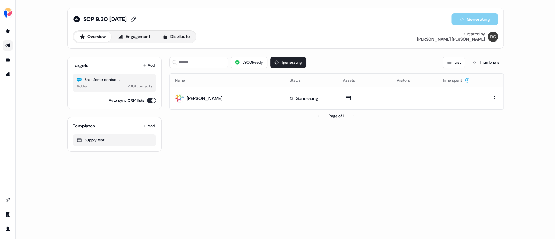
click at [131, 18] on icon at bounding box center [133, 19] width 5 height 5
type input "**********"
click at [161, 20] on button "Save" at bounding box center [152, 19] width 17 height 10
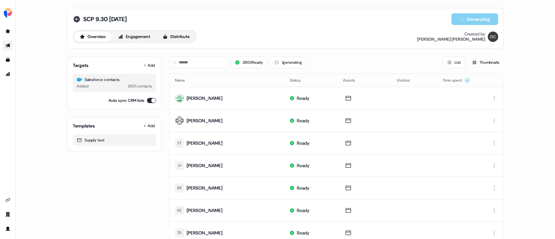
click at [76, 19] on icon at bounding box center [76, 19] width 6 height 6
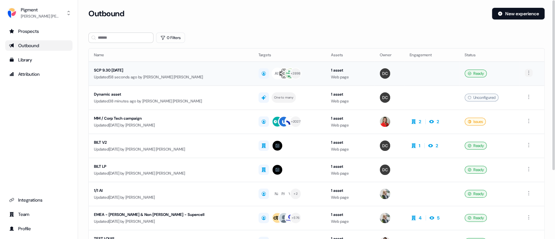
click at [526, 73] on html "For the best experience switch devices to a bigger screen. Go to Userled.io Pig…" at bounding box center [277, 119] width 555 height 239
click at [526, 85] on span "Duplicate" at bounding box center [517, 84] width 17 height 5
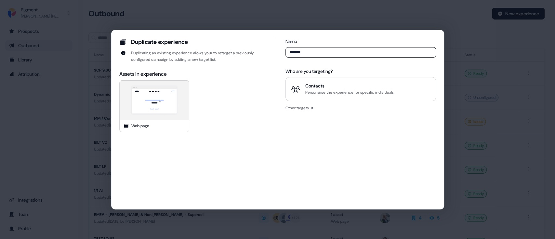
type input "*******"
click at [338, 87] on div "Contacts" at bounding box center [349, 86] width 88 height 6
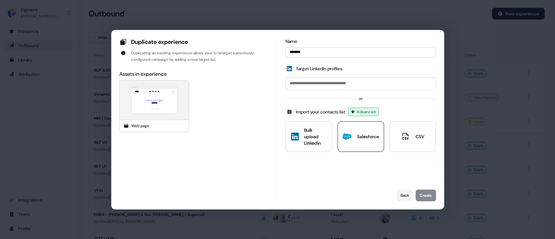
click at [365, 132] on div "Salesforce" at bounding box center [360, 136] width 36 height 9
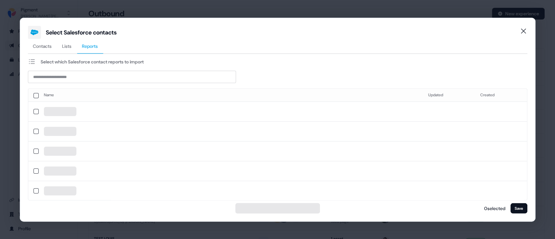
click at [98, 48] on button "Reports" at bounding box center [90, 46] width 26 height 15
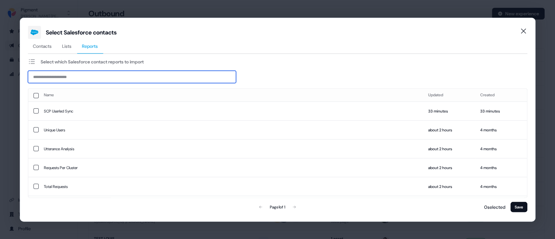
drag, startPoint x: 107, startPoint y: 70, endPoint x: 106, endPoint y: 75, distance: 5.2
click at [107, 73] on input at bounding box center [132, 76] width 208 height 12
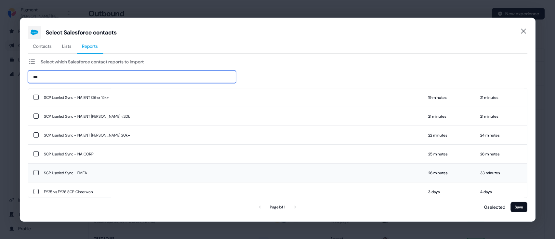
scroll to position [43, 0]
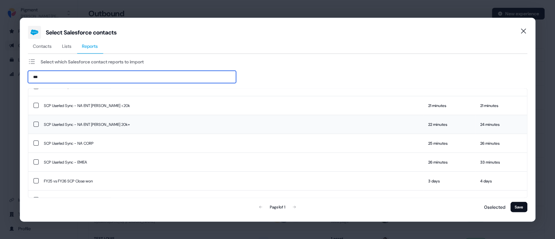
type input "***"
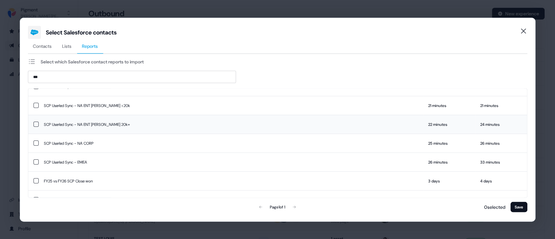
click at [115, 127] on td "SCP Userled Sync - NA ENT [PERSON_NAME] 20k+" at bounding box center [230, 124] width 384 height 19
click at [520, 208] on button "Save" at bounding box center [518, 206] width 17 height 10
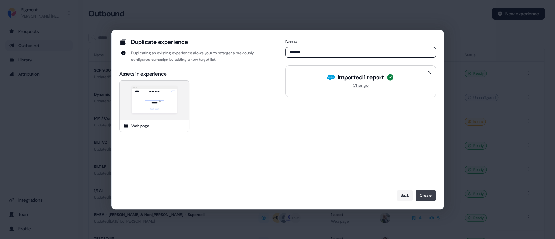
click at [429, 197] on button "Create" at bounding box center [425, 195] width 20 height 12
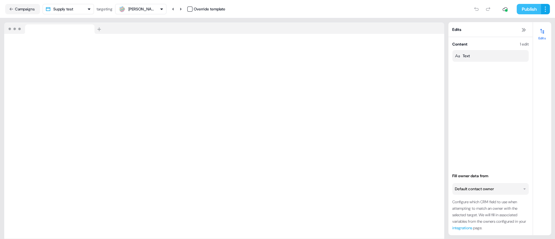
click at [521, 9] on button "Publish" at bounding box center [528, 9] width 24 height 10
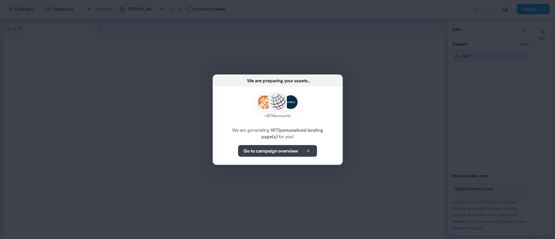
click at [280, 153] on b "Go to campaign overview" at bounding box center [270, 150] width 54 height 6
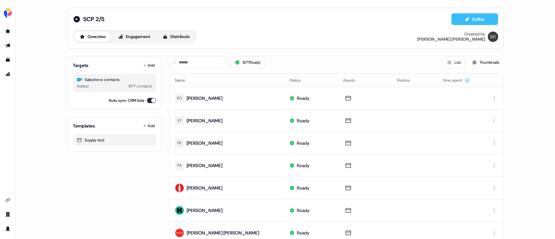
click at [460, 19] on button "Editor" at bounding box center [474, 19] width 47 height 12
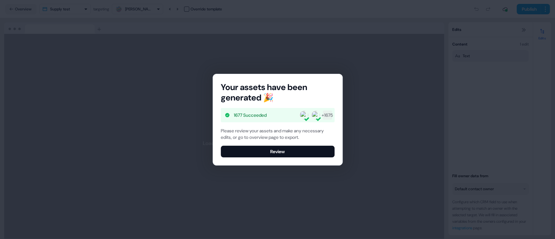
click at [396, 106] on div "Your assets have been generated 🎉 1677 Succeeded + 1675 Please review your asse…" at bounding box center [277, 119] width 555 height 239
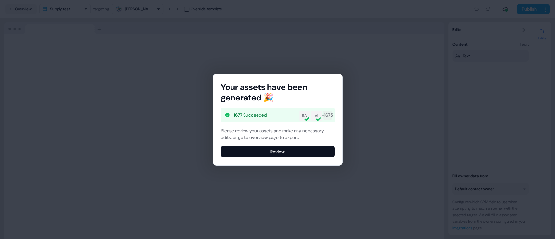
click at [367, 95] on div "Your assets have been generated 🎉 1677 Succeeded RA VI + 1675 Please review you…" at bounding box center [277, 119] width 555 height 239
click at [83, 67] on div "Your assets have been generated 🎉 1677 Succeeded RA VI + 1675 Please review you…" at bounding box center [277, 119] width 555 height 239
click at [260, 153] on button "Review" at bounding box center [278, 152] width 114 height 12
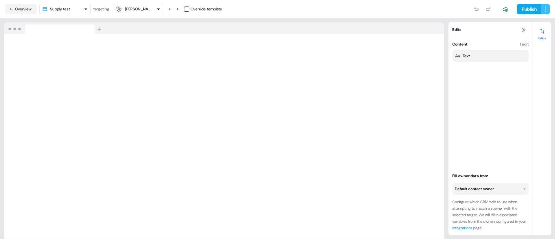
click at [543, 11] on html "For the best experience switch devices to a bigger screen. Go to Userled.io SCP…" at bounding box center [277, 119] width 555 height 239
click at [153, 21] on html "For the best experience switch devices to a bigger screen. Go to Userled.io SCP…" at bounding box center [277, 119] width 555 height 239
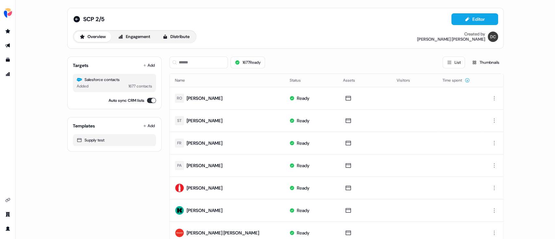
click at [385, 64] on div "1677 Ready List Thumbnails" at bounding box center [336, 63] width 334 height 12
click at [357, 71] on div "1677 Ready List Thumbnails" at bounding box center [336, 62] width 334 height 22
click at [77, 19] on icon at bounding box center [76, 19] width 6 height 6
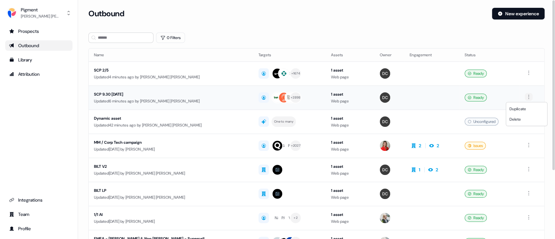
click at [528, 95] on html "For the best experience switch devices to a bigger screen. Go to Userled.io Pig…" at bounding box center [277, 119] width 555 height 239
click at [528, 40] on html "For the best experience switch devices to a bigger screen. Go to Userled.io Pig…" at bounding box center [277, 119] width 555 height 239
click at [526, 73] on html "For the best experience switch devices to a bigger screen. Go to Userled.io Pig…" at bounding box center [277, 119] width 555 height 239
click at [515, 85] on span "Duplicate" at bounding box center [517, 84] width 17 height 5
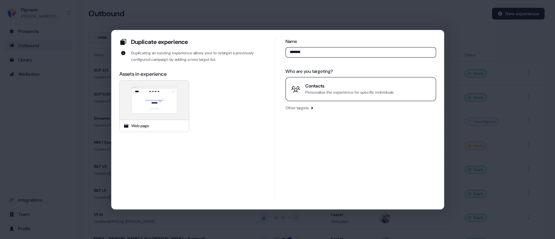
type input "*******"
click at [386, 92] on div "Personalise the experience for specific individuals" at bounding box center [349, 92] width 88 height 6
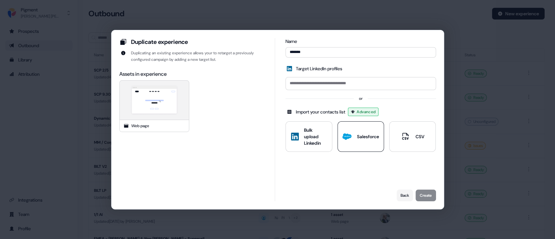
click at [359, 135] on div "Salesforce" at bounding box center [367, 136] width 22 height 6
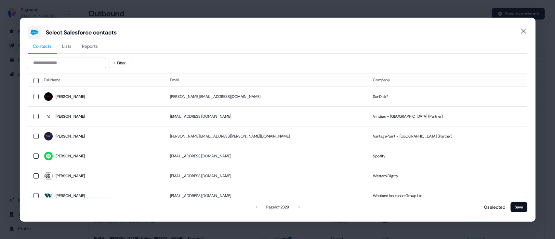
click at [93, 46] on span "Reports" at bounding box center [90, 46] width 16 height 6
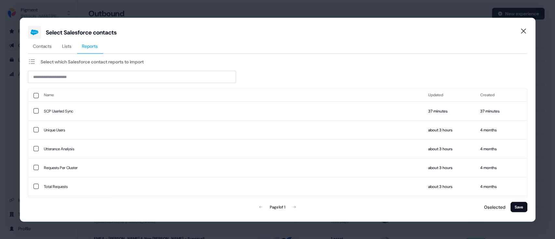
click at [66, 82] on div "Select which Salesforce contact reports to import Name Updated Created SCP User…" at bounding box center [277, 136] width 499 height 156
click at [69, 79] on input at bounding box center [132, 76] width 208 height 12
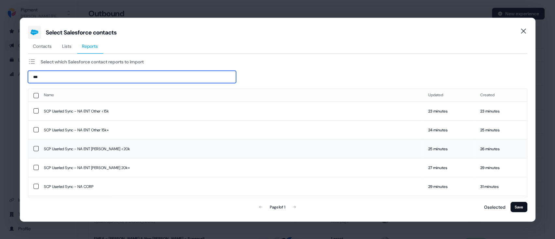
type input "***"
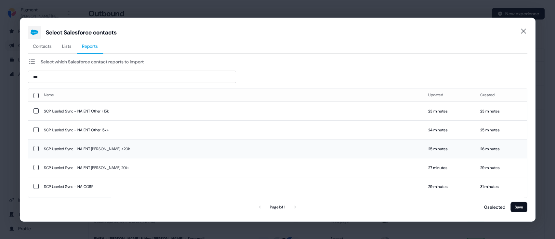
click at [110, 147] on td "SCP Userled Sync - NA ENT [PERSON_NAME] <20k" at bounding box center [230, 148] width 384 height 19
click at [516, 205] on button "Save" at bounding box center [518, 206] width 17 height 10
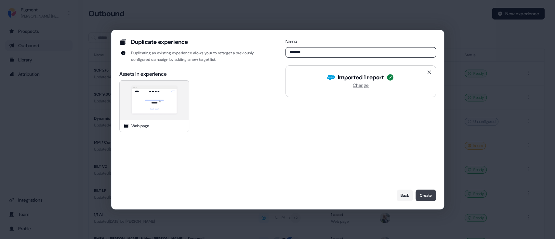
click at [432, 195] on button "Create" at bounding box center [425, 195] width 20 height 12
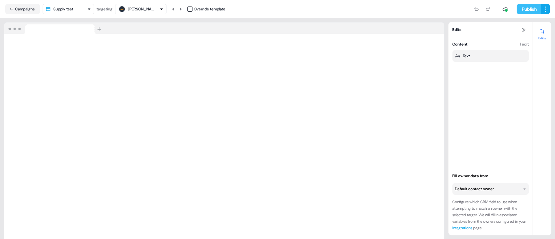
click at [527, 12] on button "Publish" at bounding box center [528, 9] width 24 height 10
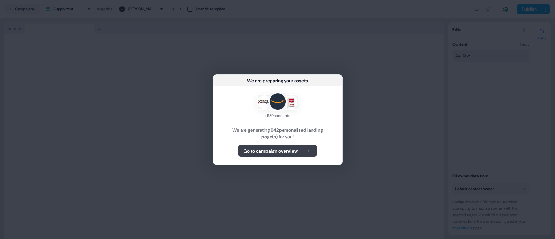
click at [291, 154] on b "Go to campaign overview" at bounding box center [270, 150] width 54 height 6
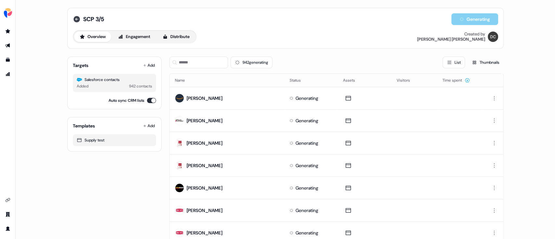
click at [76, 19] on icon at bounding box center [77, 19] width 8 height 8
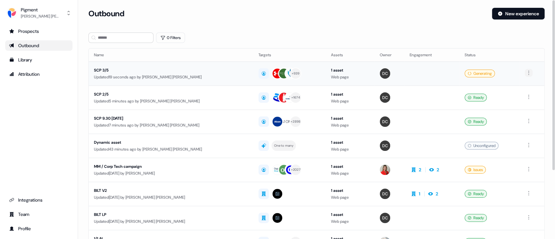
click at [525, 74] on html "For the best experience switch devices to a bigger screen. Go to Userled.io Pig…" at bounding box center [277, 119] width 555 height 239
click at [516, 84] on span "Duplicate" at bounding box center [517, 84] width 17 height 5
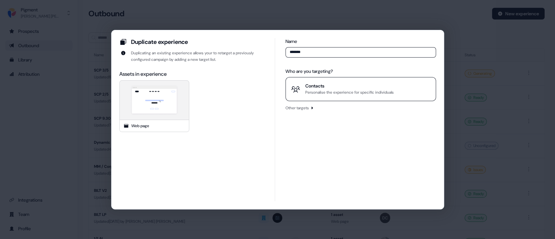
type input "*******"
click at [351, 82] on button "Contacts Personalise the experience for specific individuals" at bounding box center [360, 89] width 150 height 24
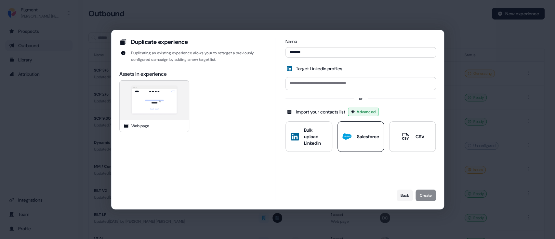
click at [364, 128] on button "Salesforce" at bounding box center [360, 136] width 46 height 31
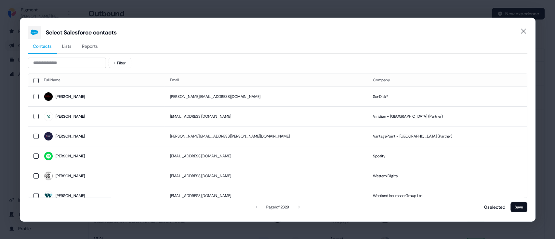
click at [91, 49] on button "Reports" at bounding box center [90, 46] width 26 height 15
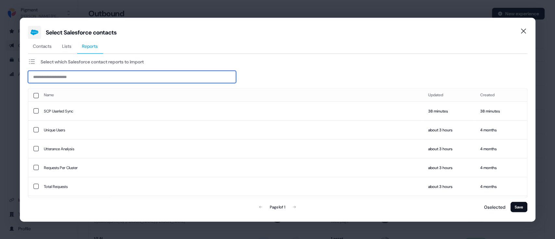
click at [72, 79] on input at bounding box center [132, 76] width 208 height 12
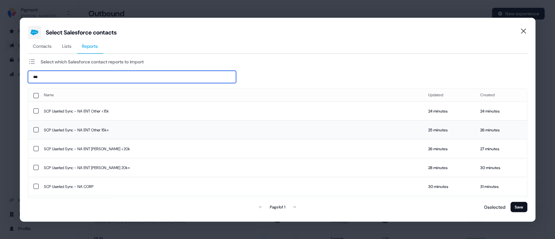
type input "***"
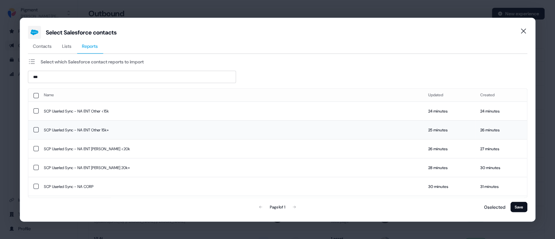
click at [147, 130] on td "SCP Userled Sync - NA ENT Other 15k+" at bounding box center [230, 129] width 384 height 19
click at [521, 209] on button "Save" at bounding box center [518, 206] width 17 height 10
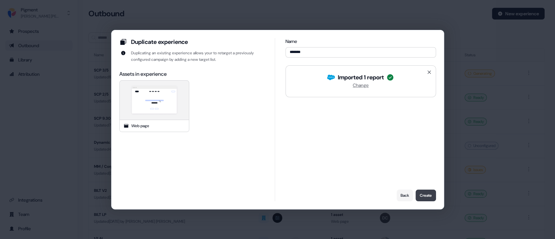
click at [426, 196] on button "Create" at bounding box center [425, 195] width 20 height 12
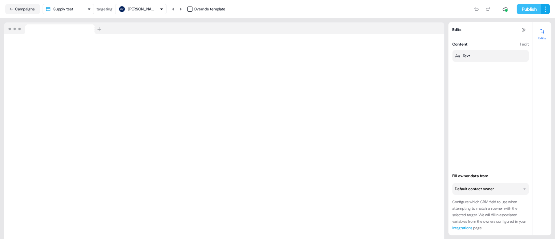
click at [525, 8] on button "Publish" at bounding box center [528, 9] width 24 height 10
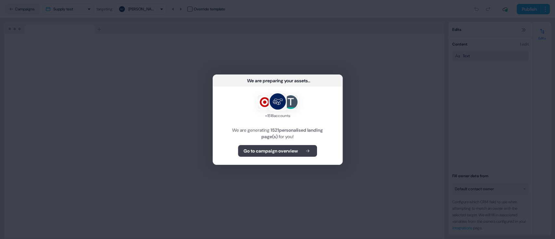
click at [267, 152] on b "Go to campaign overview" at bounding box center [270, 150] width 54 height 6
click at [280, 151] on b "Go to campaign overview" at bounding box center [270, 150] width 54 height 6
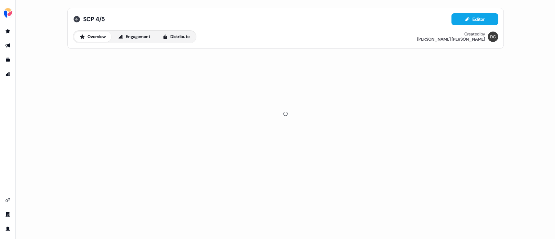
click at [78, 21] on icon at bounding box center [77, 19] width 8 height 8
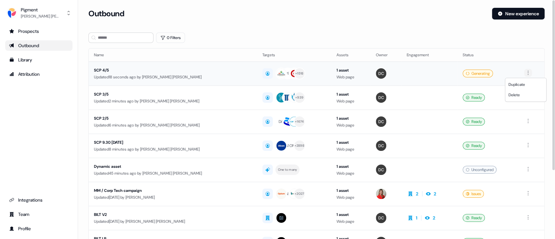
click at [525, 73] on html "For the best experience switch devices to a bigger screen. Go to Userled.io Pig…" at bounding box center [277, 119] width 555 height 239
click at [517, 85] on span "Duplicate" at bounding box center [516, 84] width 17 height 5
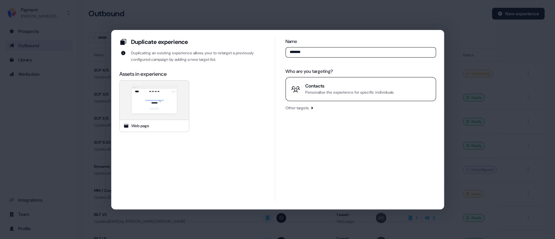
type input "*******"
click at [364, 97] on button "Contacts Personalise the experience for specific individuals" at bounding box center [360, 89] width 150 height 24
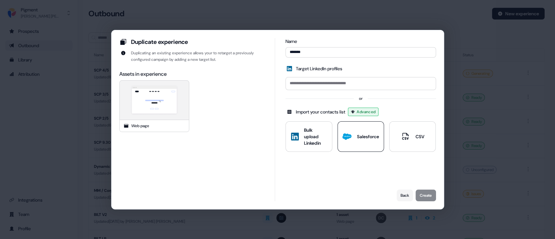
click at [362, 144] on button "Salesforce" at bounding box center [360, 136] width 46 height 31
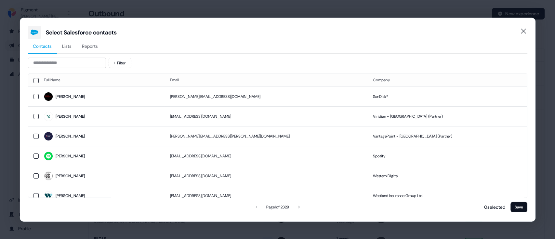
click at [89, 44] on span "Reports" at bounding box center [90, 46] width 16 height 6
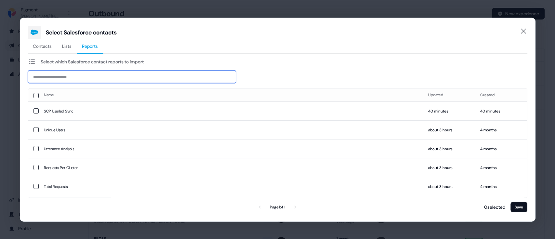
click at [73, 73] on input at bounding box center [132, 76] width 208 height 12
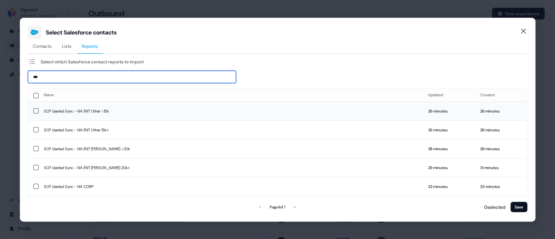
type input "***"
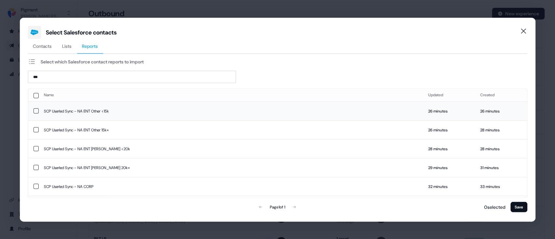
click at [130, 116] on td "SCP Userled Sync - NA ENT Other <15k" at bounding box center [230, 110] width 384 height 19
click at [521, 207] on button "Save" at bounding box center [518, 206] width 17 height 10
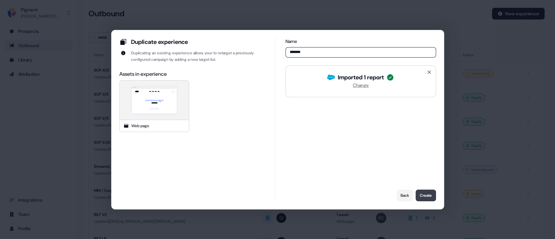
click at [423, 198] on button "Create" at bounding box center [425, 195] width 20 height 12
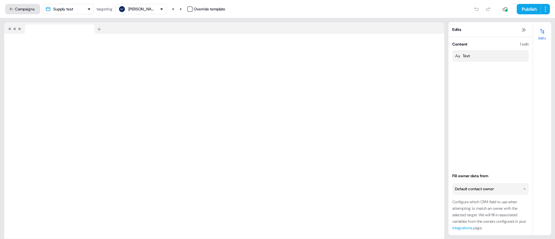
click at [29, 10] on button "Campaigns" at bounding box center [22, 9] width 35 height 10
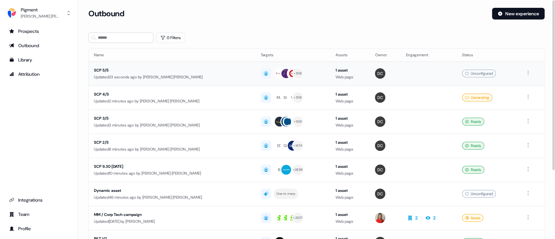
click at [196, 73] on div "SCP 5/5 Updated 23 seconds ago by Dawes Caldwell" at bounding box center [172, 73] width 156 height 13
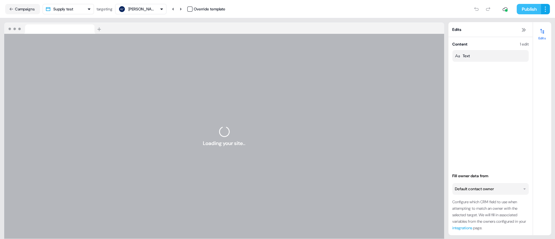
click at [521, 8] on button "Publish" at bounding box center [528, 9] width 24 height 10
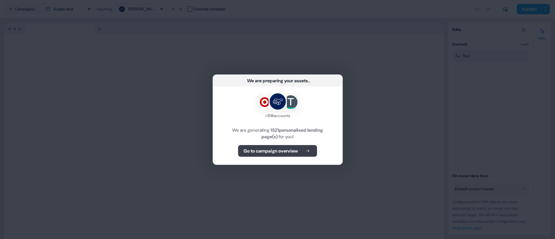
click at [291, 152] on b "Go to campaign overview" at bounding box center [270, 150] width 54 height 6
click at [299, 150] on button "Go to campaign overview" at bounding box center [277, 151] width 79 height 12
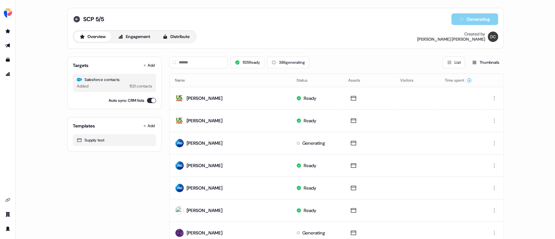
click at [75, 17] on icon at bounding box center [76, 19] width 6 height 6
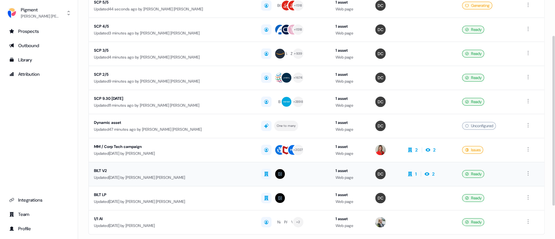
scroll to position [86, 0]
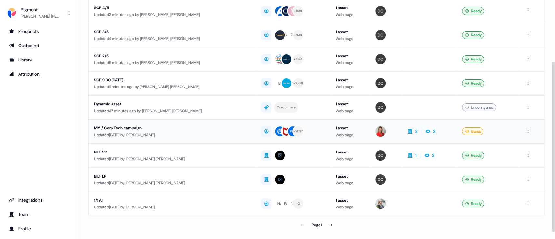
click at [129, 129] on div "MM / Corp Tech campaign" at bounding box center [163, 128] width 139 height 6
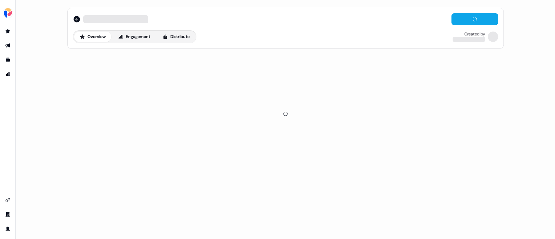
click at [129, 127] on div at bounding box center [285, 113] width 436 height 125
click at [180, 35] on button "Distribute" at bounding box center [176, 37] width 38 height 10
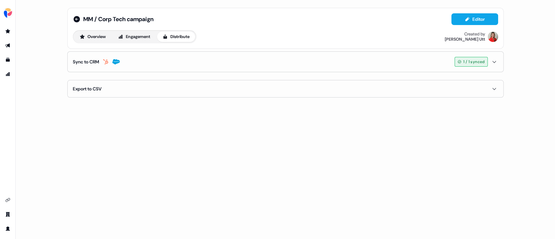
click at [162, 67] on button "Sync to CRM 1 / 1 synced" at bounding box center [285, 62] width 425 height 20
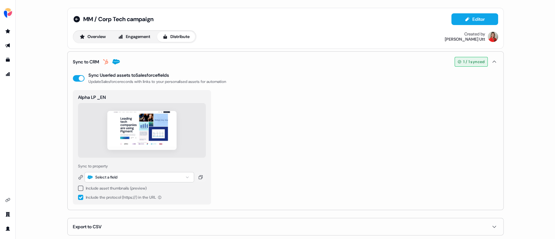
click at [155, 178] on div "Select a field" at bounding box center [138, 177] width 109 height 10
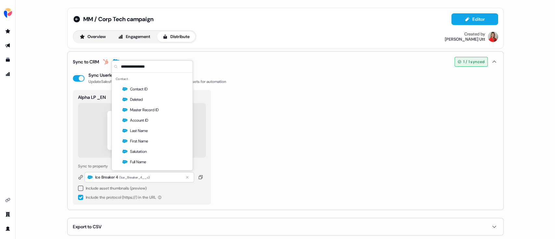
click at [34, 156] on div "MM / Corp Tech campaign Editor Overview Engagement Distribute Created by Caroli…" at bounding box center [285, 119] width 539 height 239
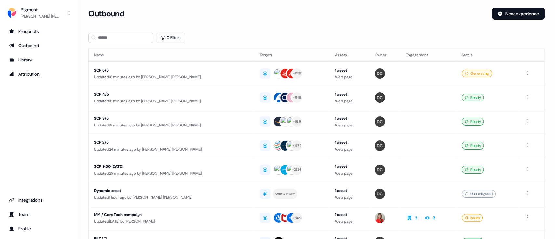
click at [111, 72] on div "SCP 5/5" at bounding box center [163, 70] width 139 height 6
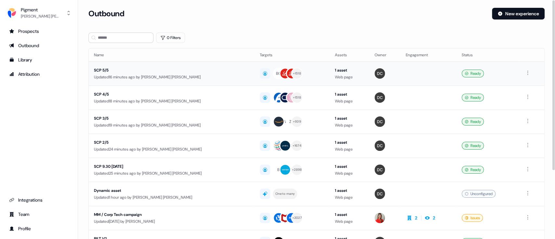
click at [143, 68] on div "SCP 5/5" at bounding box center [163, 70] width 139 height 6
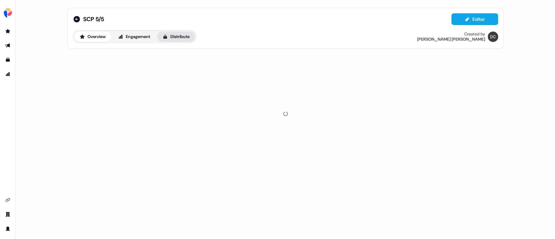
click at [167, 37] on icon at bounding box center [165, 36] width 4 height 4
click at [138, 65] on button "Sync to CRM Not enabled" at bounding box center [285, 62] width 425 height 20
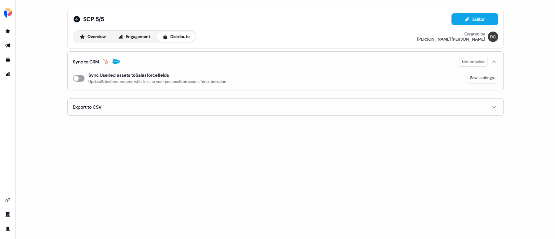
click at [77, 77] on button "enable-crm-asset-sync" at bounding box center [79, 78] width 12 height 6
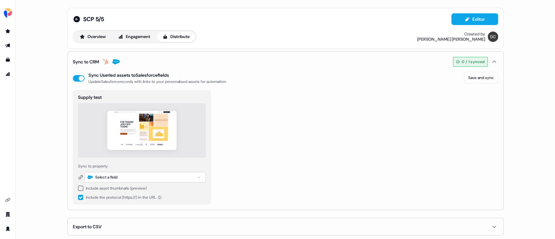
click at [137, 174] on div "Select a field" at bounding box center [144, 177] width 121 height 10
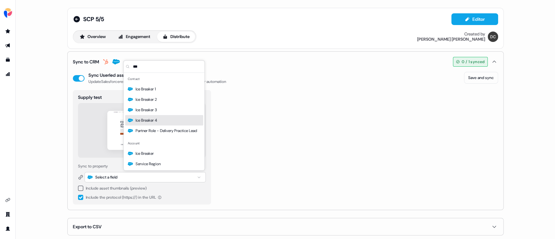
type input "***"
click at [166, 118] on div "Ice Breaker 4" at bounding box center [164, 120] width 78 height 10
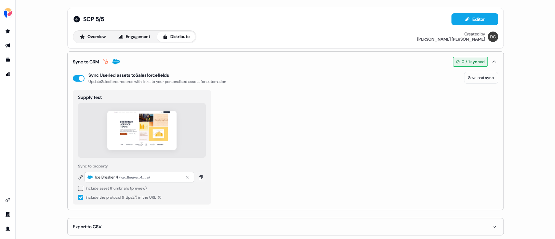
click at [286, 137] on div "Supply test Sync to property Ice Breaker 4 ( Ice_Breaker_4__c ) Include asset t…" at bounding box center [285, 147] width 425 height 114
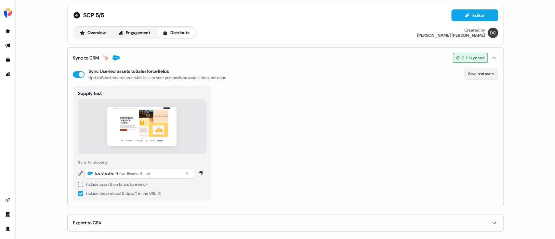
click at [478, 73] on button "Save and sync" at bounding box center [481, 74] width 34 height 12
click at [77, 15] on icon at bounding box center [76, 15] width 6 height 6
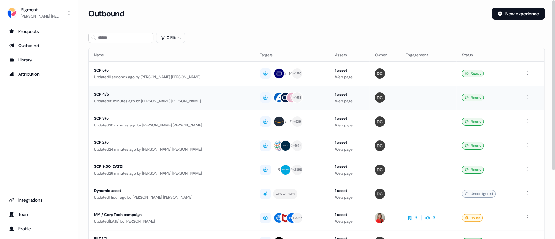
click at [103, 94] on div "SCP 4/5" at bounding box center [163, 94] width 139 height 6
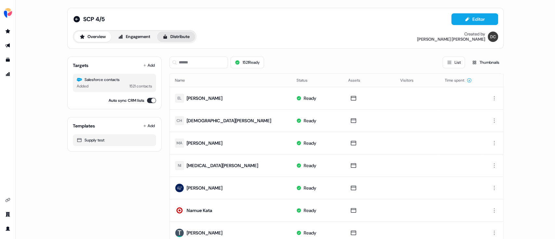
click at [173, 38] on button "Distribute" at bounding box center [176, 37] width 38 height 10
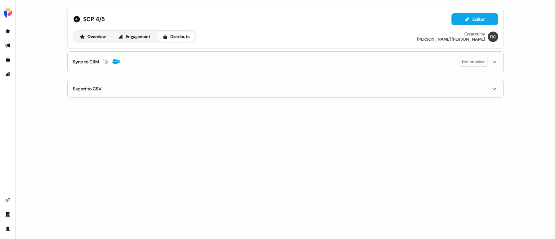
click at [484, 61] on span "Not enabled" at bounding box center [473, 62] width 28 height 10
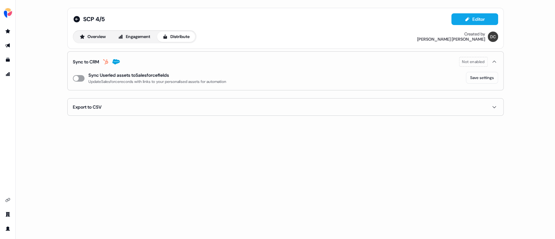
click at [75, 77] on button "enable-crm-asset-sync" at bounding box center [79, 78] width 12 height 6
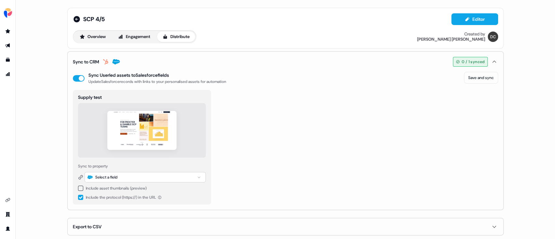
click at [126, 178] on div "Select a field" at bounding box center [144, 177] width 121 height 10
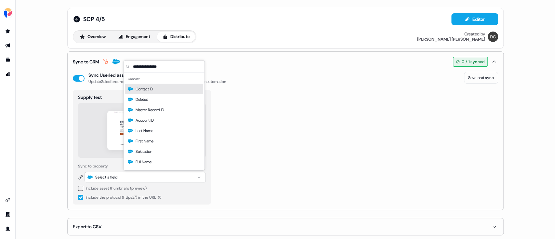
click at [174, 67] on input "text" at bounding box center [168, 67] width 73 height 12
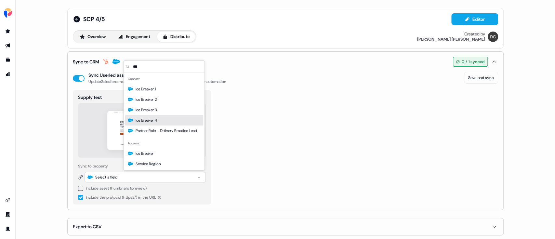
type input "***"
click at [165, 119] on div "Ice Breaker 4" at bounding box center [164, 120] width 78 height 10
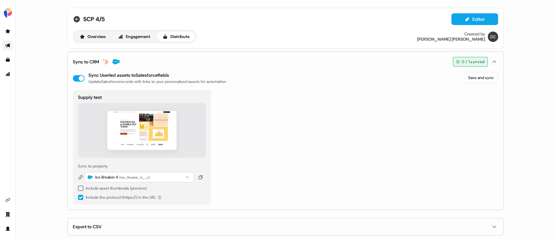
click at [77, 19] on icon at bounding box center [76, 19] width 6 height 6
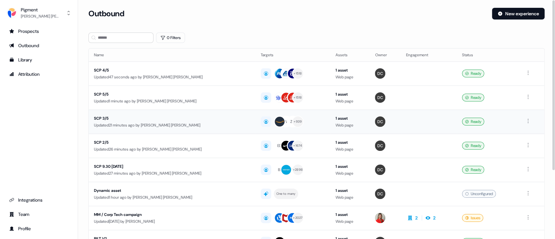
click at [100, 115] on div "SCP 3/5" at bounding box center [163, 118] width 139 height 6
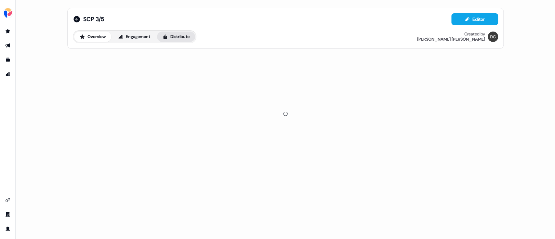
click at [185, 34] on button "Distribute" at bounding box center [176, 37] width 38 height 10
click at [462, 60] on span "Not enabled" at bounding box center [473, 61] width 22 height 6
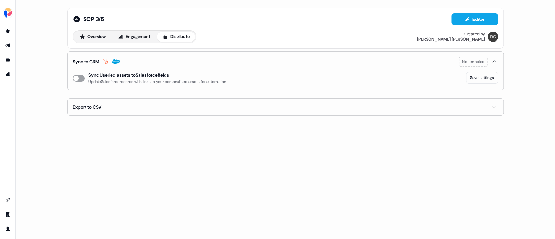
click at [78, 77] on button "enable-crm-asset-sync" at bounding box center [79, 78] width 12 height 6
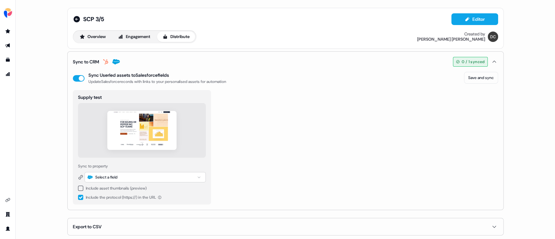
click at [130, 176] on div "Select a field" at bounding box center [144, 177] width 121 height 10
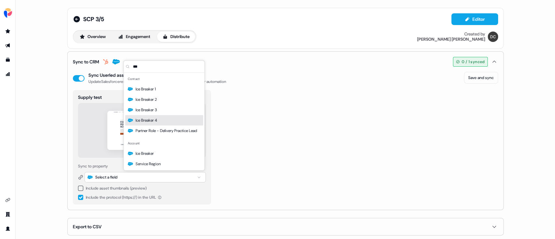
type input "***"
click at [179, 120] on div "Ice Breaker 4" at bounding box center [164, 120] width 78 height 10
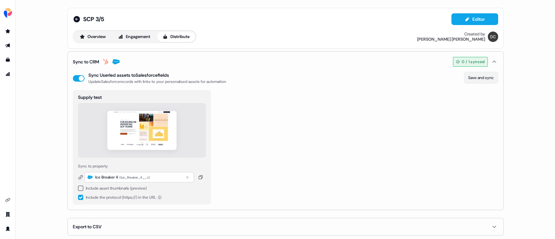
click at [486, 77] on button "Save and sync" at bounding box center [481, 78] width 34 height 12
click at [73, 19] on icon at bounding box center [76, 19] width 6 height 6
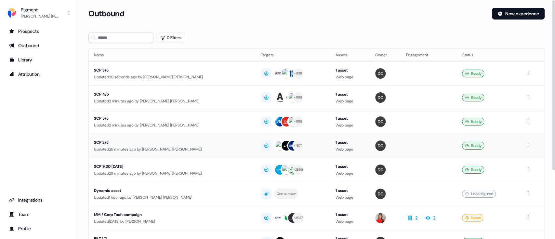
click at [130, 144] on div "SCP 2/5" at bounding box center [163, 142] width 139 height 6
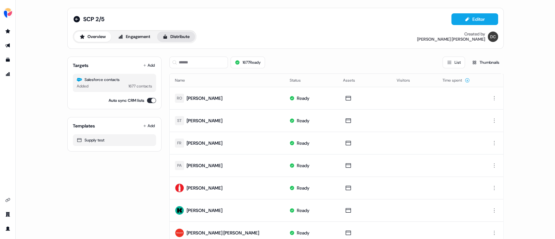
click at [183, 36] on button "Distribute" at bounding box center [176, 37] width 38 height 10
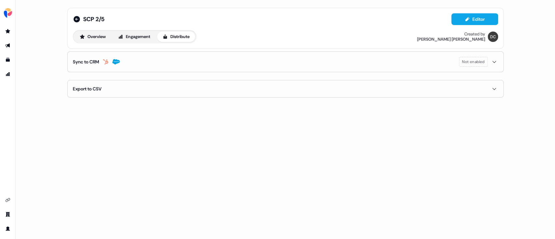
click at [480, 58] on span "Not enabled" at bounding box center [473, 62] width 28 height 10
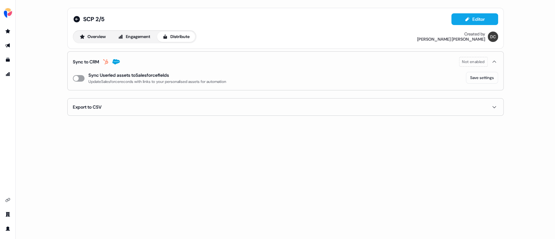
click at [76, 77] on button "enable-crm-asset-sync" at bounding box center [79, 78] width 12 height 6
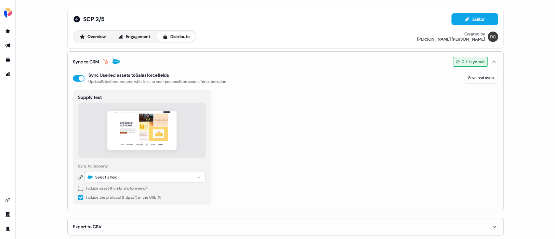
click at [166, 179] on div "Select a field" at bounding box center [144, 177] width 121 height 10
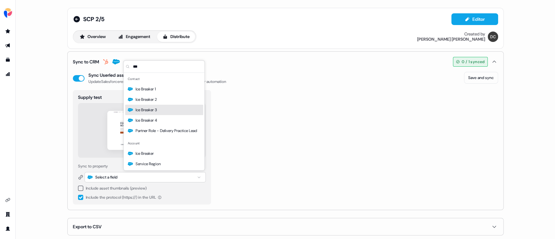
type input "***"
click at [166, 116] on div "Ice Breaker 4" at bounding box center [164, 120] width 78 height 10
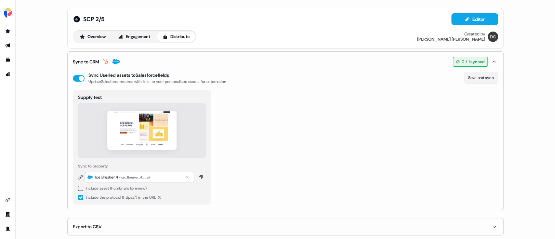
click at [466, 78] on button "Save and sync" at bounding box center [481, 78] width 34 height 12
click at [83, 19] on span "SCP 2/5" at bounding box center [93, 19] width 21 height 8
click at [78, 19] on icon at bounding box center [76, 19] width 6 height 6
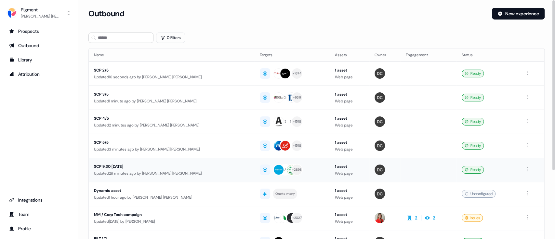
click at [127, 170] on div "Updated 29 minutes ago by [PERSON_NAME] [PERSON_NAME]" at bounding box center [171, 173] width 155 height 6
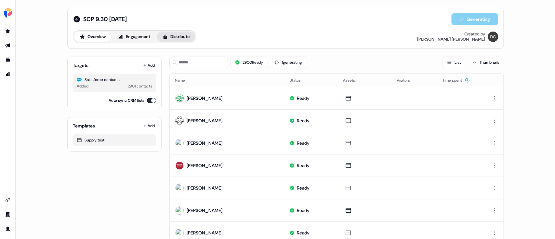
click at [189, 33] on button "Distribute" at bounding box center [176, 37] width 38 height 10
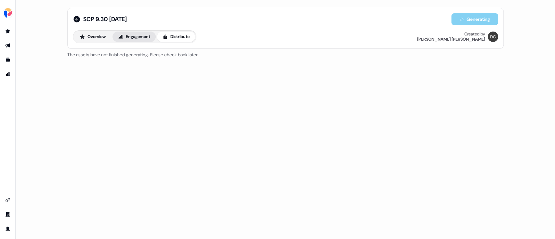
click at [137, 39] on button "Engagement" at bounding box center [133, 37] width 43 height 10
click at [94, 42] on button "Overview" at bounding box center [92, 37] width 37 height 10
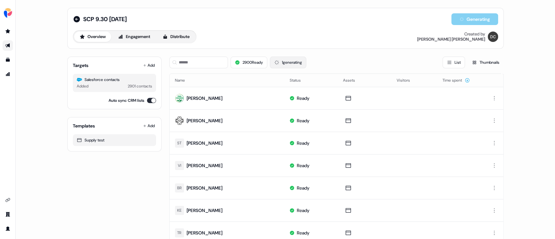
click at [290, 60] on button "1 generating" at bounding box center [288, 63] width 36 height 12
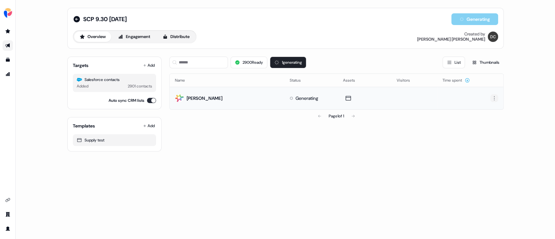
click at [492, 99] on html "For the best experience switch devices to a bigger screen. Go to [DOMAIN_NAME] …" at bounding box center [277, 119] width 555 height 239
click at [484, 119] on span "Delete" at bounding box center [481, 120] width 11 height 5
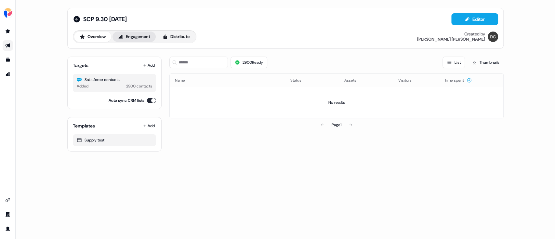
click at [146, 38] on button "Engagement" at bounding box center [133, 37] width 43 height 10
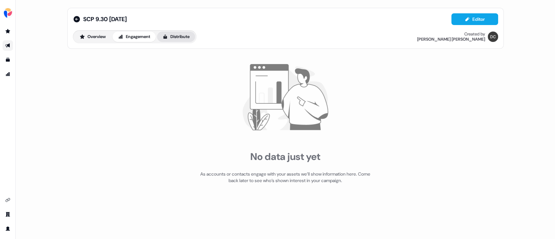
click at [181, 38] on button "Distribute" at bounding box center [176, 37] width 38 height 10
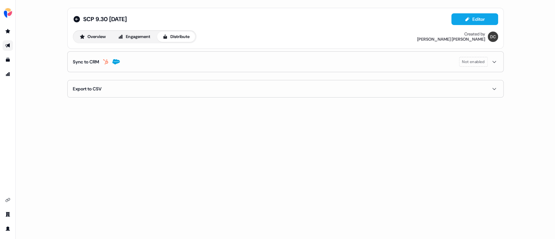
click at [477, 66] on span "Not enabled" at bounding box center [473, 62] width 28 height 10
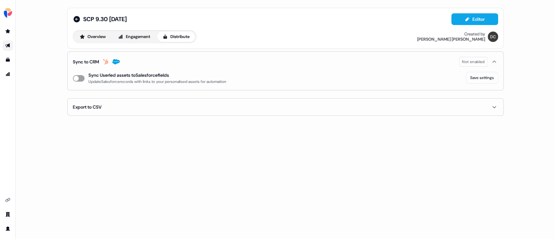
click at [81, 79] on button "enable-crm-asset-sync" at bounding box center [79, 78] width 12 height 6
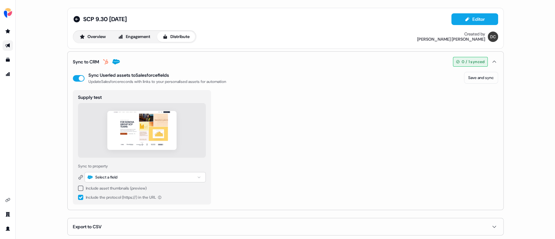
click at [146, 175] on div "Select a field" at bounding box center [144, 177] width 121 height 10
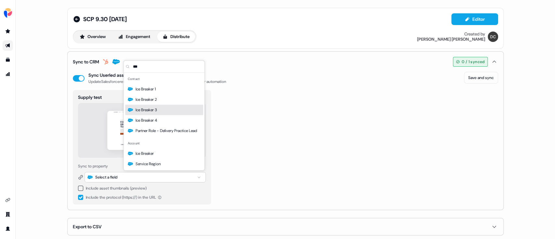
type input "***"
click at [168, 117] on div "Ice Breaker 4" at bounding box center [164, 120] width 78 height 10
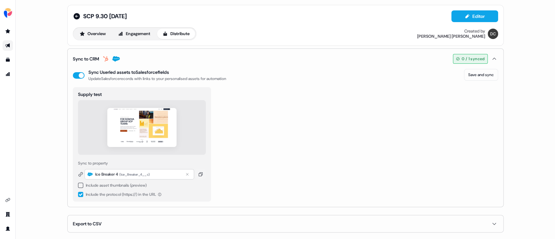
scroll to position [4, 0]
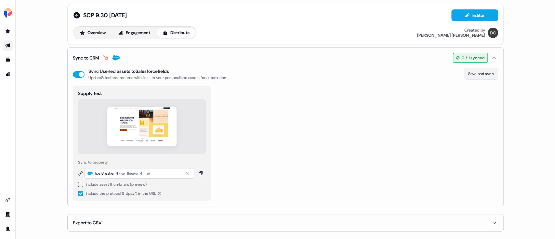
click at [469, 78] on button "Save and sync" at bounding box center [481, 74] width 34 height 12
click at [74, 18] on icon at bounding box center [76, 15] width 6 height 6
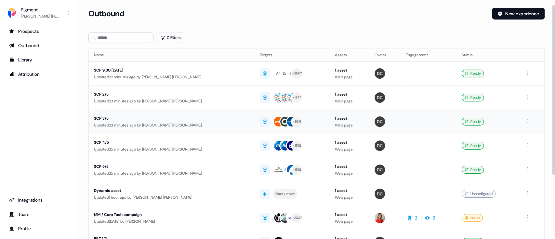
scroll to position [43, 0]
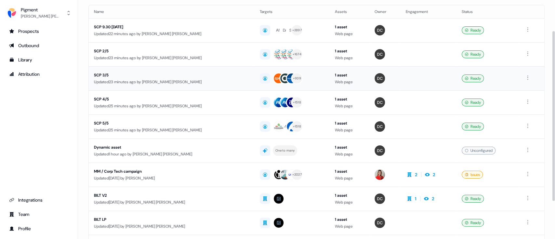
click at [140, 82] on div "Updated 23 minutes ago by [PERSON_NAME] [PERSON_NAME]" at bounding box center [171, 82] width 155 height 6
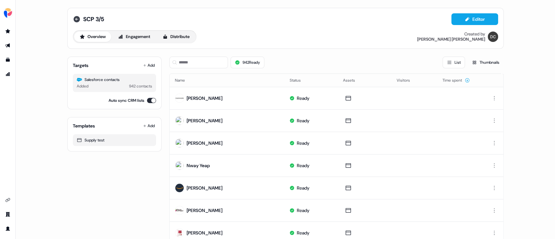
click at [78, 19] on icon at bounding box center [77, 19] width 8 height 8
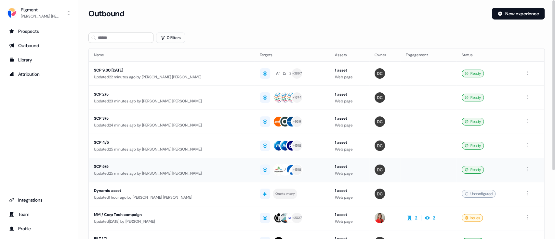
click at [126, 170] on div "Updated 25 minutes ago by [PERSON_NAME] [PERSON_NAME]" at bounding box center [171, 173] width 155 height 6
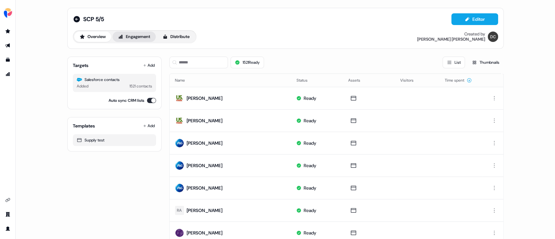
click at [134, 38] on button "Engagement" at bounding box center [133, 37] width 43 height 10
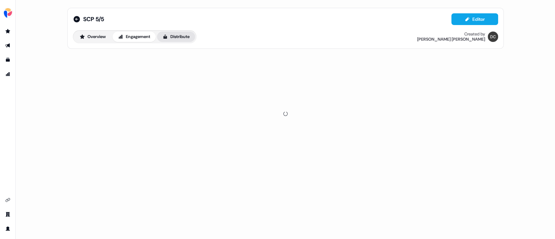
click at [185, 38] on button "Distribute" at bounding box center [176, 37] width 38 height 10
click at [489, 62] on div "1 / 1 synced" at bounding box center [476, 62] width 44 height 10
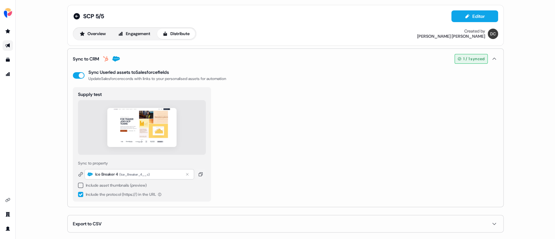
scroll to position [4, 0]
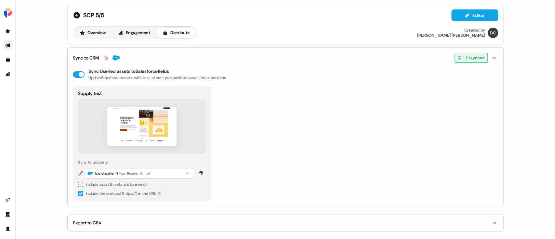
click at [463, 56] on span "1 / 1 synced" at bounding box center [473, 58] width 21 height 6
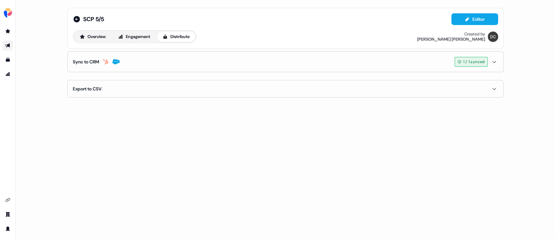
click at [462, 56] on button "Sync to CRM 1 / 1 synced" at bounding box center [285, 62] width 425 height 20
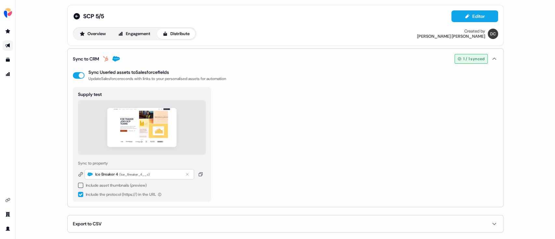
scroll to position [4, 0]
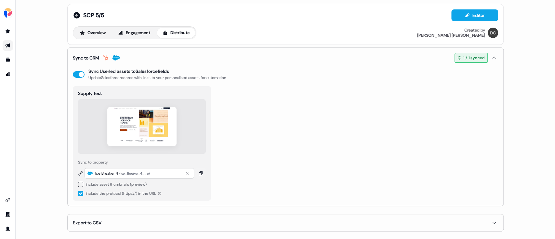
click at [322, 225] on button "Export to CSV" at bounding box center [285, 222] width 425 height 17
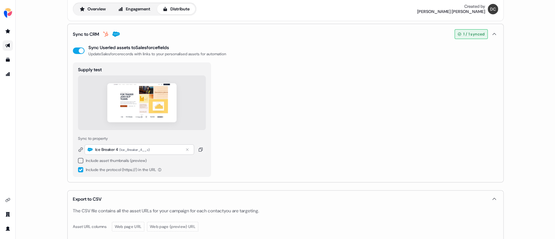
scroll to position [0, 0]
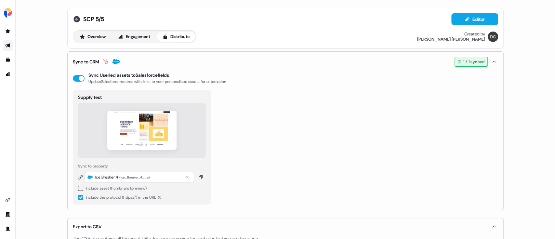
click at [78, 20] on icon at bounding box center [76, 19] width 6 height 6
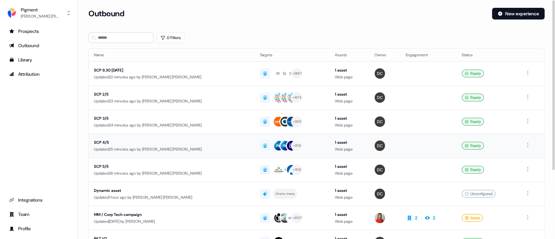
click at [109, 145] on div "SCP 4/5" at bounding box center [163, 142] width 139 height 6
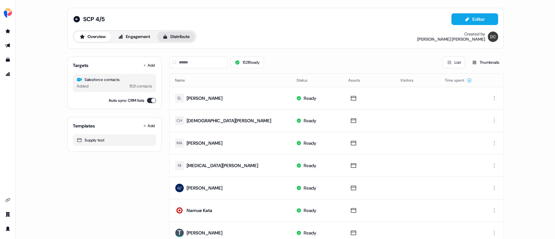
click at [182, 34] on button "Distribute" at bounding box center [176, 37] width 38 height 10
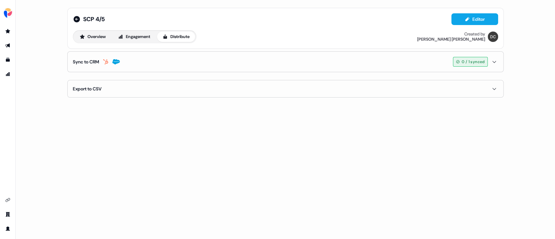
click at [492, 60] on icon "button" at bounding box center [494, 61] width 8 height 5
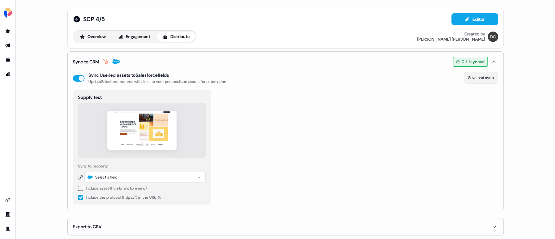
click at [475, 77] on button "Save and sync" at bounding box center [481, 78] width 34 height 12
click at [476, 76] on button "Save and sync" at bounding box center [481, 78] width 34 height 12
click at [193, 179] on div "Select a field" at bounding box center [144, 177] width 121 height 10
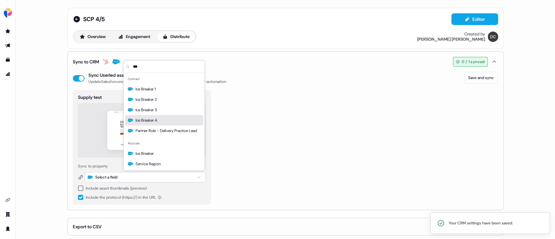
type input "***"
click at [163, 118] on div "Ice Breaker 4" at bounding box center [164, 120] width 78 height 10
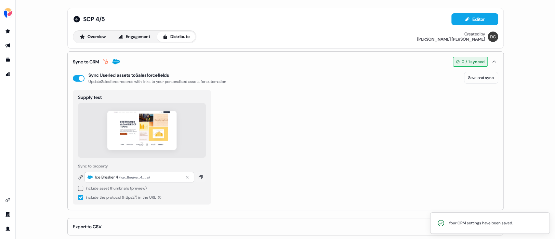
click at [289, 126] on div "Supply test Sync to property Ice Breaker 4 ( Ice_Breaker_4__c ) Include asset t…" at bounding box center [285, 147] width 425 height 114
click at [476, 78] on button "Save and sync" at bounding box center [481, 78] width 34 height 12
click at [75, 21] on icon at bounding box center [76, 19] width 6 height 6
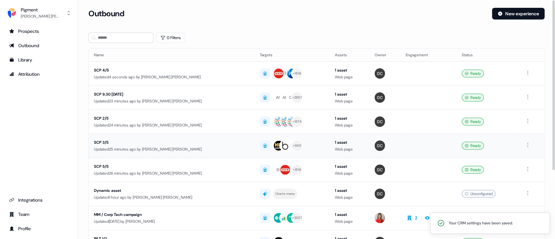
click at [132, 149] on div "Updated 25 minutes ago by [PERSON_NAME] [PERSON_NAME]" at bounding box center [171, 149] width 155 height 6
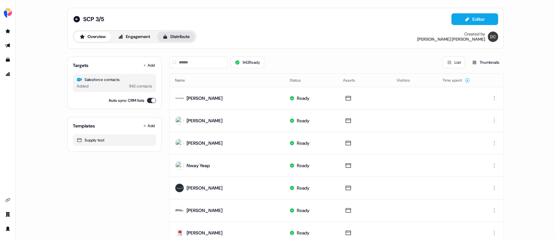
click at [177, 35] on button "Distribute" at bounding box center [176, 37] width 38 height 10
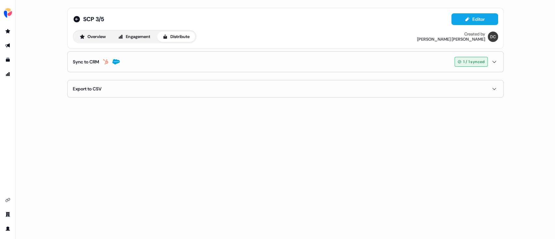
click at [348, 66] on button "Sync to CRM 1 / 1 synced" at bounding box center [285, 62] width 425 height 20
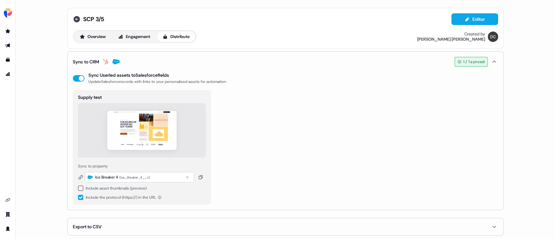
click at [73, 20] on icon at bounding box center [76, 19] width 6 height 6
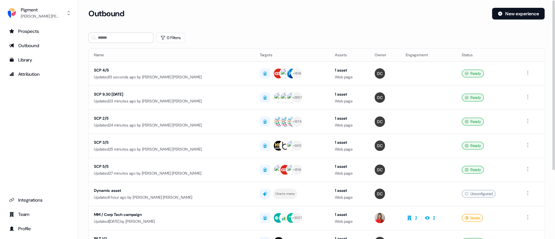
click at [126, 123] on div "Updated 24 minutes ago by [PERSON_NAME] [PERSON_NAME]" at bounding box center [171, 125] width 155 height 6
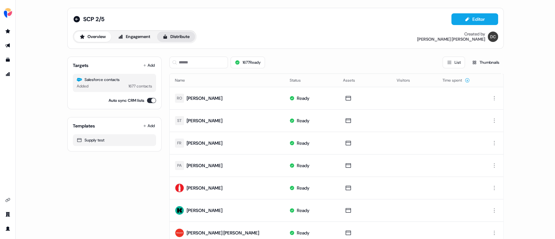
click at [187, 40] on button "Distribute" at bounding box center [176, 37] width 38 height 10
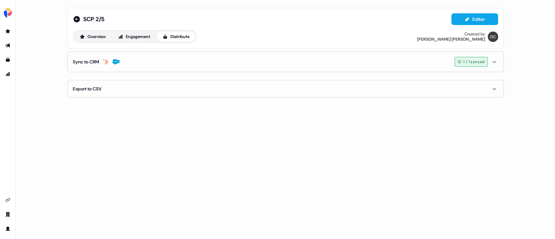
click at [280, 66] on button "Sync to CRM 1 / 1 synced" at bounding box center [285, 62] width 425 height 20
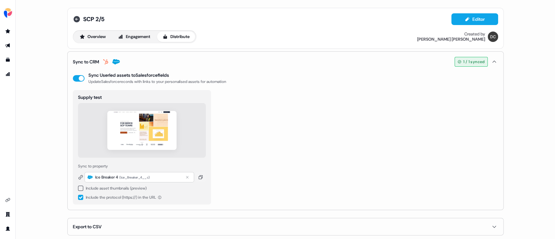
click at [78, 19] on icon at bounding box center [76, 19] width 6 height 6
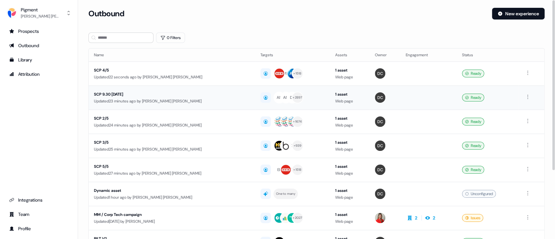
click at [122, 103] on div "Updated 23 minutes ago by [PERSON_NAME] [PERSON_NAME]" at bounding box center [172, 101] width 156 height 6
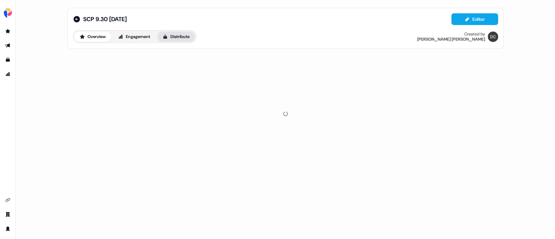
click at [182, 36] on button "Distribute" at bounding box center [176, 37] width 38 height 10
click at [492, 61] on icon "button" at bounding box center [494, 61] width 8 height 5
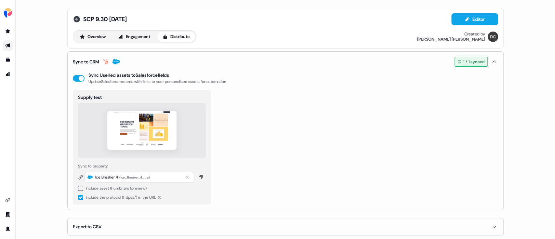
click at [76, 18] on icon at bounding box center [76, 19] width 6 height 6
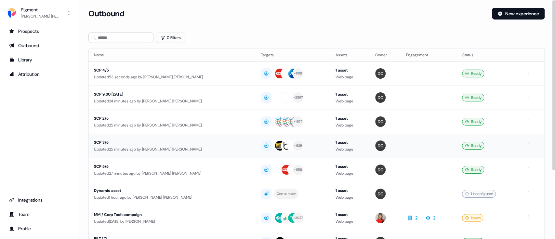
click at [130, 153] on td "SCP 3/5 Updated 25 minutes ago by Dawes Caldwell" at bounding box center [172, 146] width 167 height 24
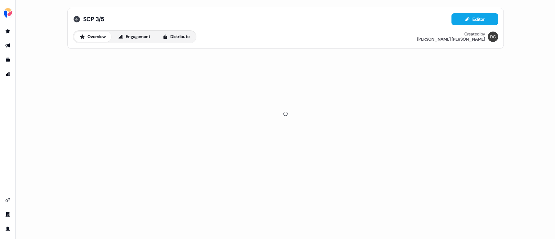
click at [76, 22] on icon at bounding box center [77, 19] width 8 height 8
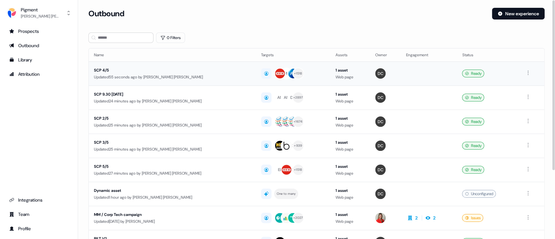
click at [163, 77] on div "Updated 55 seconds ago by Dawes Caldwell" at bounding box center [172, 77] width 157 height 6
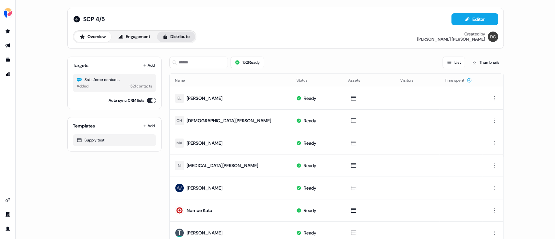
click at [184, 35] on button "Distribute" at bounding box center [176, 37] width 38 height 10
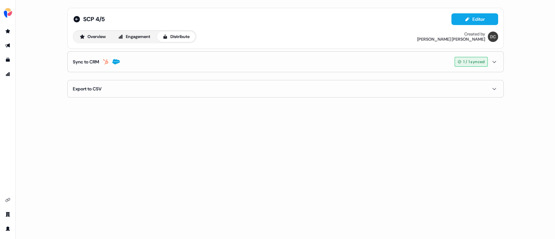
click at [249, 63] on button "Sync to CRM 1 / 1 synced" at bounding box center [285, 62] width 425 height 20
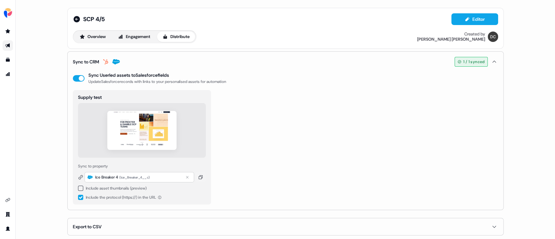
click at [492, 60] on icon "button" at bounding box center [494, 61] width 8 height 5
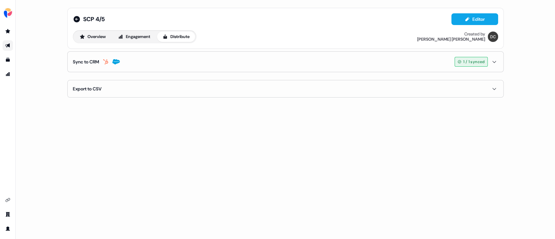
click at [492, 62] on icon "button" at bounding box center [494, 61] width 8 height 5
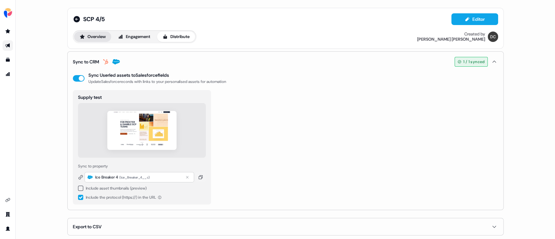
click at [93, 37] on button "Overview" at bounding box center [92, 37] width 37 height 10
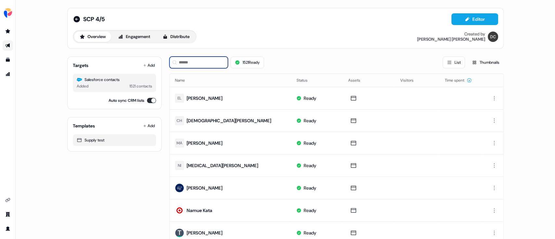
click at [194, 64] on input at bounding box center [198, 63] width 58 height 12
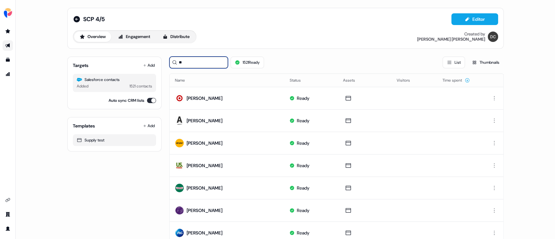
type input "*"
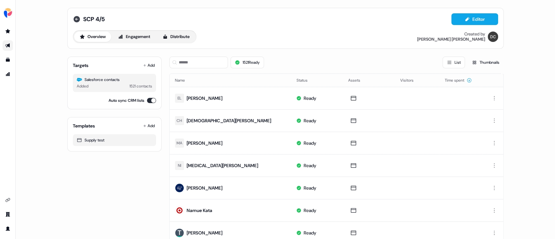
click at [76, 19] on icon at bounding box center [76, 19] width 6 height 6
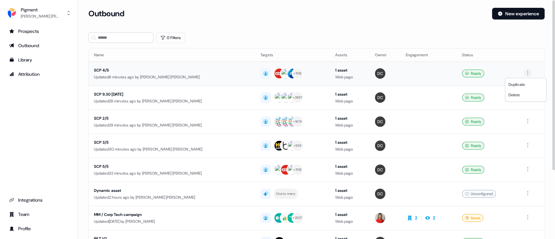
click at [525, 75] on html "For the best experience switch devices to a bigger screen. Go to Userled.io Pig…" at bounding box center [277, 119] width 555 height 239
click at [520, 84] on span "Duplicate" at bounding box center [516, 84] width 17 height 5
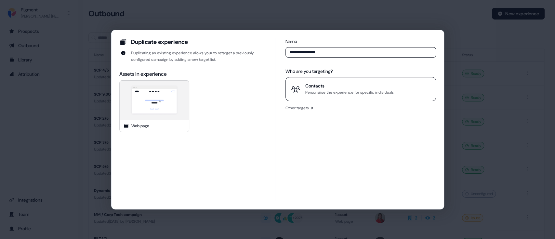
type input "**********"
click at [343, 90] on div "Personalise the experience for specific individuals" at bounding box center [349, 92] width 88 height 6
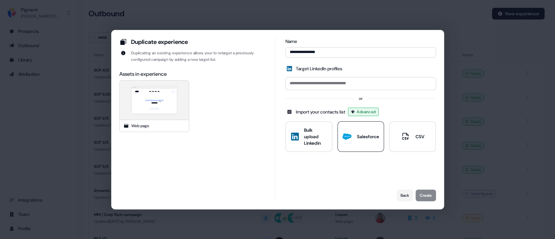
click at [352, 136] on div "Salesforce" at bounding box center [360, 136] width 36 height 9
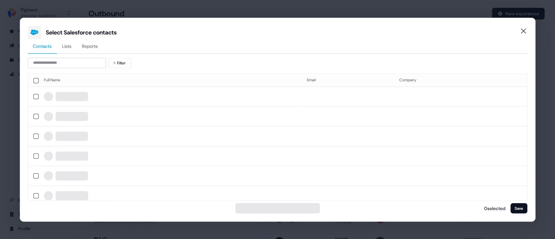
click at [98, 45] on span "Reports" at bounding box center [90, 46] width 16 height 6
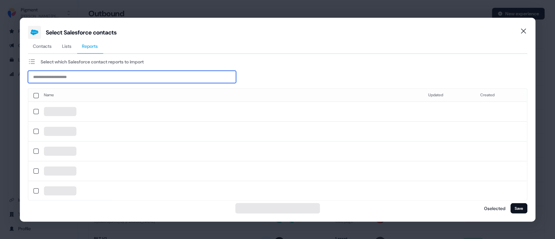
click at [76, 74] on input at bounding box center [132, 76] width 208 height 12
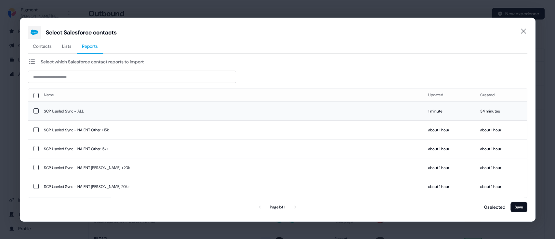
click at [123, 113] on td "SCP Userled Sync - ALL" at bounding box center [230, 110] width 384 height 19
click at [513, 206] on button "Save" at bounding box center [518, 206] width 17 height 10
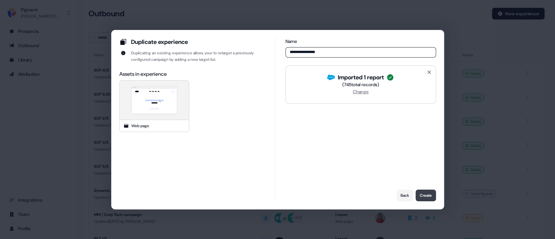
click at [424, 192] on button "Create" at bounding box center [425, 195] width 20 height 12
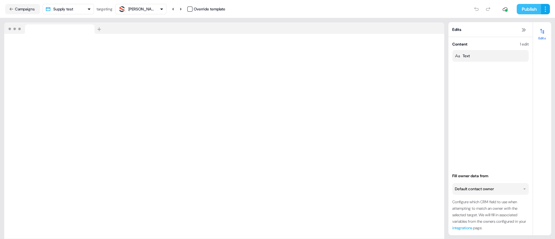
click at [524, 12] on button "Publish" at bounding box center [528, 9] width 24 height 10
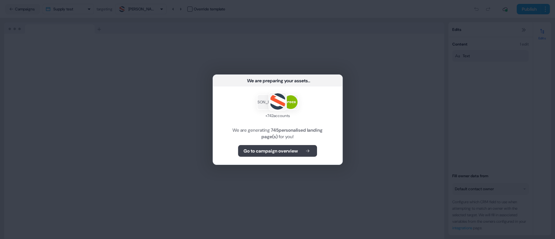
click at [281, 155] on button "Go to campaign overview" at bounding box center [277, 151] width 79 height 12
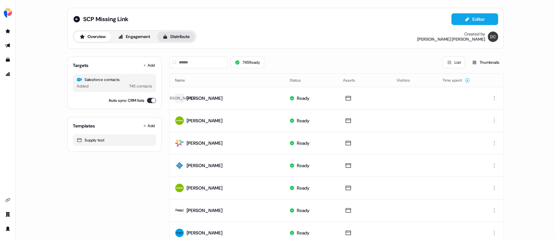
drag, startPoint x: 136, startPoint y: 39, endPoint x: 163, endPoint y: 41, distance: 27.7
click at [136, 39] on button "Engagement" at bounding box center [133, 37] width 43 height 10
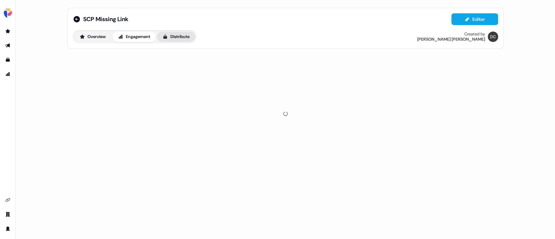
click at [184, 36] on button "Distribute" at bounding box center [176, 37] width 38 height 10
click at [478, 60] on span "Not enabled" at bounding box center [473, 61] width 22 height 6
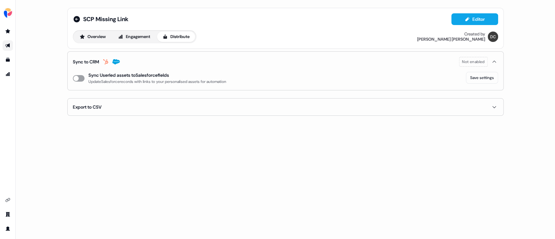
click at [78, 79] on button "enable-crm-asset-sync" at bounding box center [79, 78] width 12 height 6
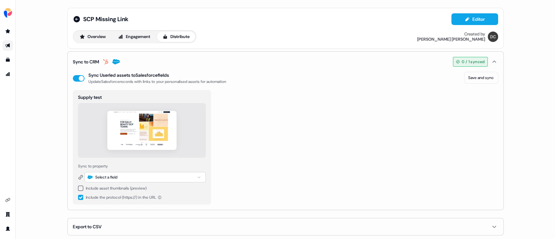
click at [109, 178] on div "Select a field" at bounding box center [106, 177] width 22 height 6
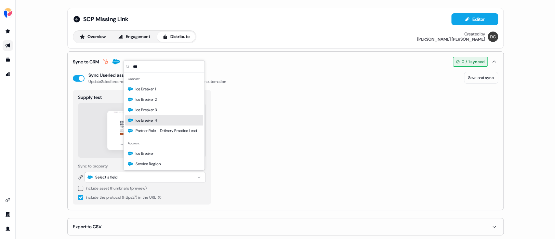
type input "***"
click at [156, 116] on div "Ice Breaker 4" at bounding box center [164, 120] width 78 height 10
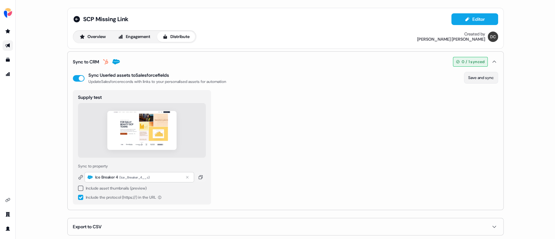
click at [483, 78] on button "Save and sync" at bounding box center [481, 78] width 34 height 12
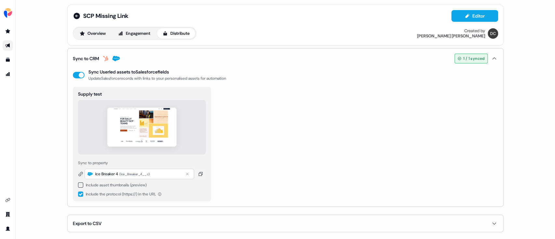
scroll to position [4, 0]
click at [160, 222] on button "Export to CSV" at bounding box center [285, 222] width 425 height 17
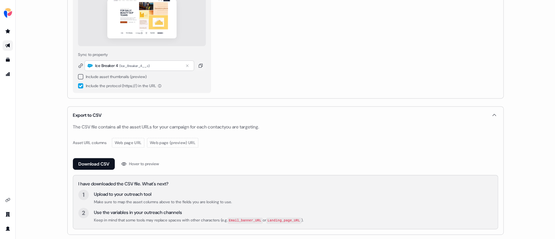
scroll to position [114, 0]
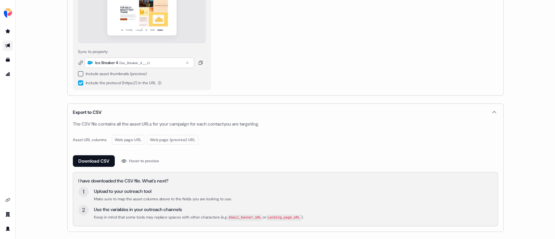
click at [97, 139] on div "Asset URL columns" at bounding box center [90, 139] width 34 height 6
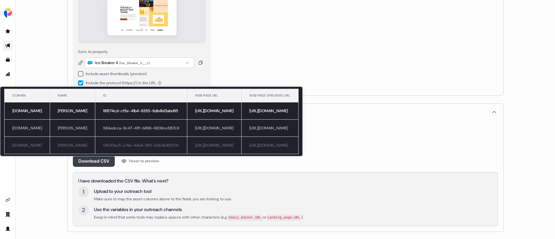
click at [79, 159] on button "Download CSV" at bounding box center [94, 161] width 42 height 12
